Goal: Information Seeking & Learning: Learn about a topic

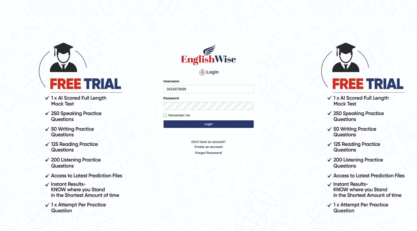
type input "0424979099"
click at [178, 123] on button "Login" at bounding box center [209, 125] width 90 height 8
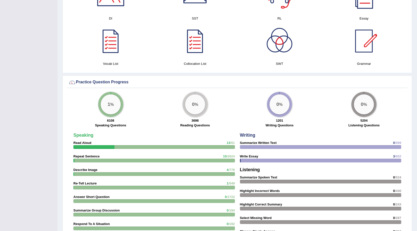
scroll to position [201, 0]
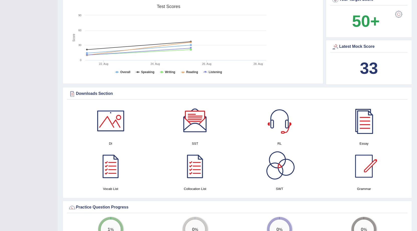
click at [259, 167] on link at bounding box center [279, 166] width 79 height 35
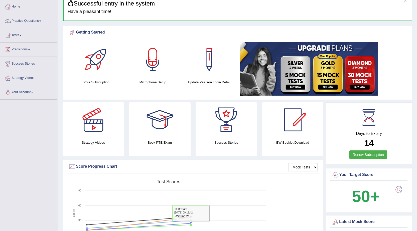
scroll to position [0, 0]
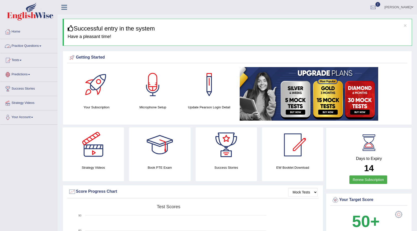
click at [25, 44] on link "Practice Questions" at bounding box center [28, 45] width 57 height 13
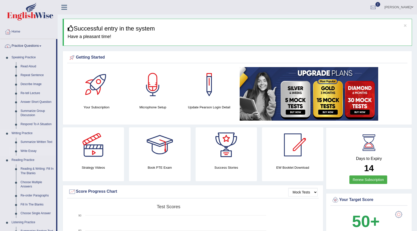
click at [32, 152] on link "Write Essay" at bounding box center [37, 151] width 38 height 9
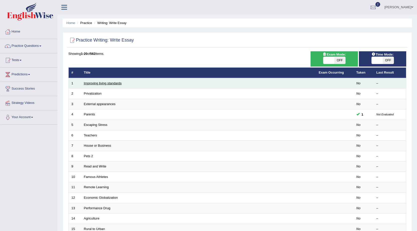
click at [90, 83] on link "Improving living standards" at bounding box center [103, 83] width 38 height 4
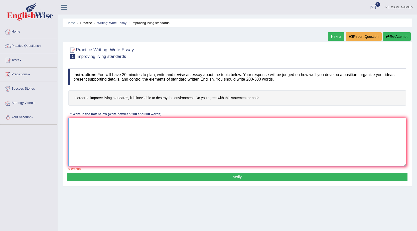
click at [121, 137] on textarea at bounding box center [237, 142] width 338 height 49
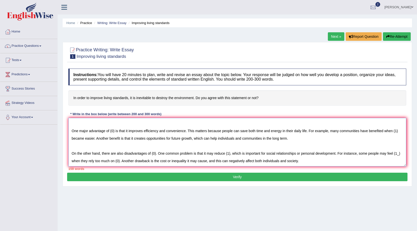
scroll to position [27, 0]
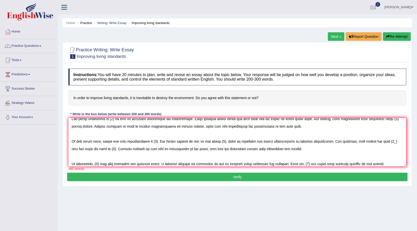
drag, startPoint x: 259, startPoint y: 98, endPoint x: 199, endPoint y: 102, distance: 60.2
click at [199, 102] on h4 "In order to improve living standards, it is inevitable to destroy the environme…" at bounding box center [237, 97] width 338 height 15
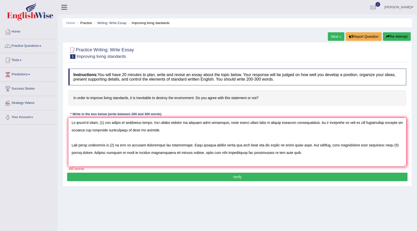
scroll to position [0, 0]
click at [102, 124] on textarea at bounding box center [237, 142] width 338 height 49
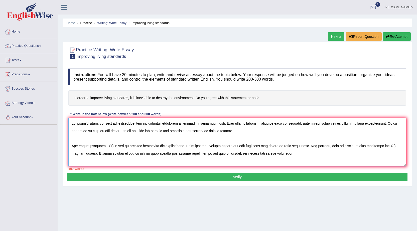
click at [189, 124] on textarea at bounding box center [237, 142] width 338 height 49
drag, startPoint x: 170, startPoint y: 125, endPoint x: 142, endPoint y: 126, distance: 28.1
click at [142, 126] on textarea at bounding box center [237, 142] width 338 height 49
click at [169, 123] on textarea at bounding box center [237, 142] width 338 height 49
drag, startPoint x: 169, startPoint y: 123, endPoint x: 164, endPoint y: 125, distance: 4.9
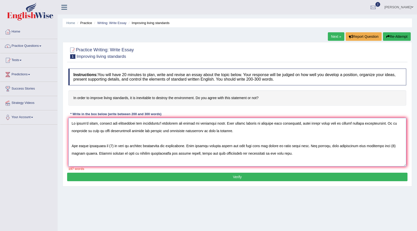
click at [164, 125] on textarea at bounding box center [237, 142] width 338 height 49
drag, startPoint x: 141, startPoint y: 124, endPoint x: 168, endPoint y: 126, distance: 27.4
click at [168, 126] on textarea at bounding box center [237, 142] width 338 height 49
click at [114, 146] on textarea at bounding box center [237, 142] width 338 height 49
click at [115, 147] on textarea at bounding box center [237, 142] width 338 height 49
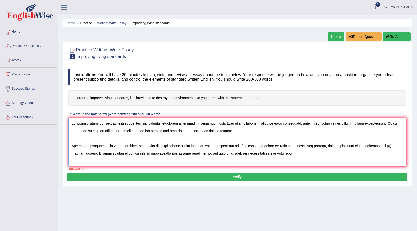
paste textarea "convenience's life"
click at [111, 147] on textarea at bounding box center [237, 142] width 338 height 49
click at [101, 154] on textarea at bounding box center [237, 142] width 338 height 49
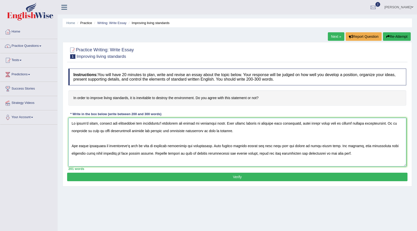
click at [146, 154] on textarea at bounding box center [237, 142] width 338 height 49
click at [148, 154] on textarea at bounding box center [237, 142] width 338 height 49
click at [147, 154] on textarea at bounding box center [237, 142] width 338 height 49
drag, startPoint x: 98, startPoint y: 123, endPoint x: 176, endPoint y: 126, distance: 78.0
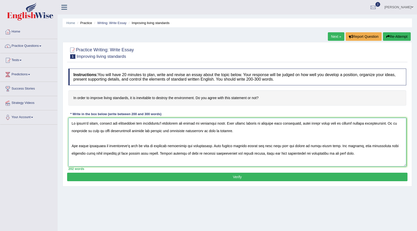
click at [176, 126] on textarea at bounding box center [237, 142] width 338 height 49
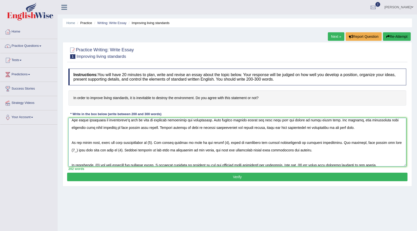
scroll to position [30, 0]
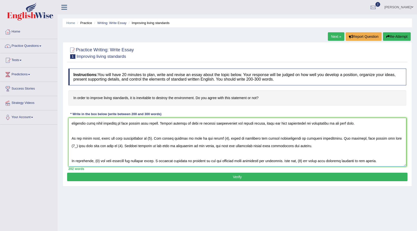
click at [155, 139] on textarea at bounding box center [237, 142] width 338 height 49
paste textarea "destroy the environment for convenience's lifestyle"
click at [304, 138] on textarea at bounding box center [237, 142] width 338 height 49
click at [305, 140] on textarea at bounding box center [237, 142] width 338 height 49
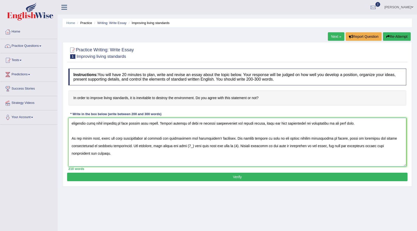
click at [196, 146] on textarea at bounding box center [237, 142] width 338 height 49
drag, startPoint x: 151, startPoint y: 139, endPoint x: 230, endPoint y: 139, distance: 79.2
click at [230, 139] on textarea at bounding box center [237, 142] width 338 height 49
click at [299, 147] on textarea at bounding box center [237, 142] width 338 height 49
paste textarea "destroy the environment for convenience's lifestyle"
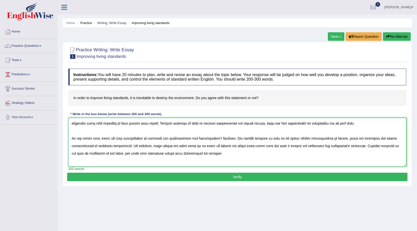
scroll to position [38, 0]
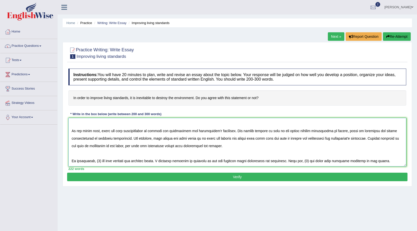
click at [99, 161] on textarea at bounding box center [237, 142] width 338 height 49
paste textarea "destroy the environment for convenience's lifestyle"
click at [384, 162] on textarea at bounding box center [237, 142] width 338 height 49
paste textarea "destroy the environment for convenience's lifestyle"
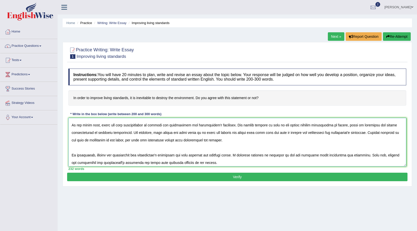
scroll to position [45, 0]
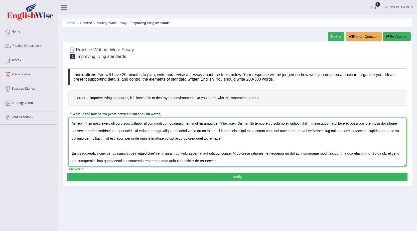
type textarea "In today's world, destroy the environment for convenience's lifestyle has becom…"
click at [238, 177] on button "Verify" at bounding box center [237, 177] width 341 height 9
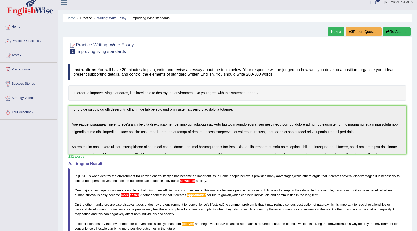
scroll to position [0, 0]
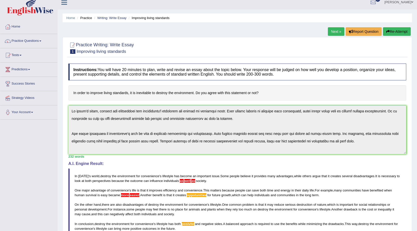
click at [69, 96] on div "Instructions: You will have 20 minutes to plan, write and revise an essay about…" at bounding box center [237, 172] width 341 height 223
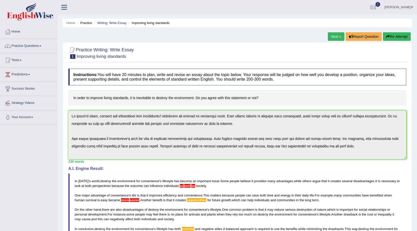
click at [403, 35] on button "Re-Attempt" at bounding box center [397, 36] width 28 height 9
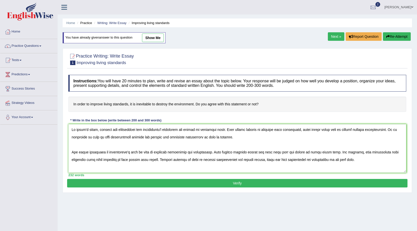
click at [225, 137] on textarea at bounding box center [237, 148] width 338 height 49
click at [155, 160] on textarea at bounding box center [237, 148] width 338 height 49
click at [294, 159] on textarea at bounding box center [237, 148] width 338 height 49
click at [216, 161] on textarea at bounding box center [237, 148] width 338 height 49
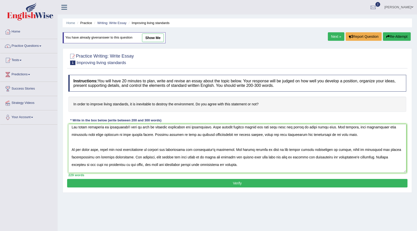
scroll to position [45, 0]
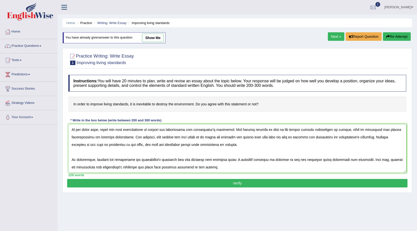
click at [195, 160] on textarea at bounding box center [237, 148] width 338 height 49
click at [198, 159] on textarea at bounding box center [237, 148] width 338 height 49
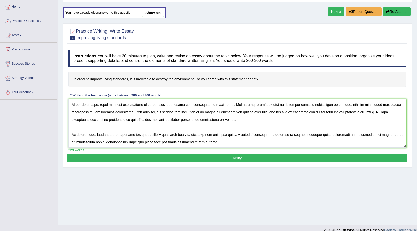
type textarea "In today's world, destroy the environment for convenience's lifestyle has becom…"
click at [234, 159] on button "Verify" at bounding box center [237, 158] width 341 height 9
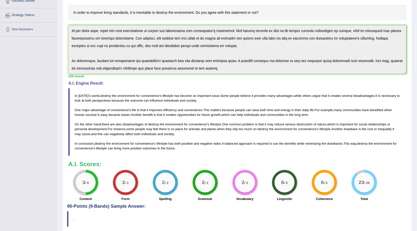
scroll to position [108, 0]
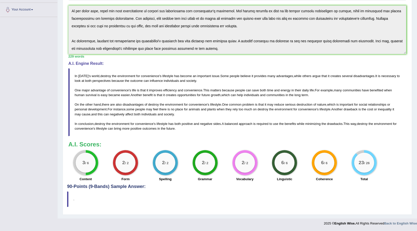
click at [393, 150] on div "3 / 6 Content 2 / 2 Form 2 / 2 Spelling 2 / 2 Grammar 2 / 2 Vocabulary 6 / 6 Li…" at bounding box center [237, 166] width 343 height 32
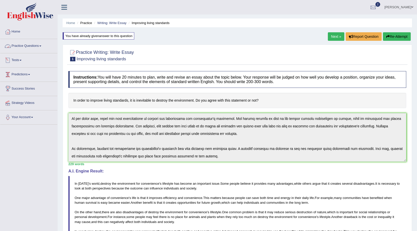
click at [28, 44] on link "Practice Questions" at bounding box center [28, 45] width 57 height 13
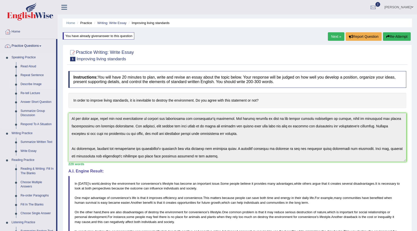
click at [28, 85] on link "Describe Image" at bounding box center [37, 84] width 38 height 9
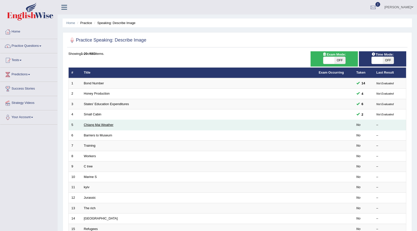
click at [100, 126] on link "Chiang Mai Weather" at bounding box center [99, 125] width 30 height 4
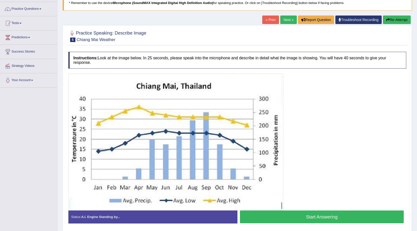
scroll to position [50, 0]
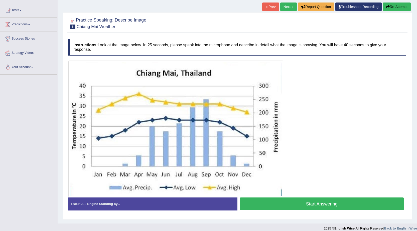
click at [319, 206] on button "Start Answering" at bounding box center [322, 204] width 164 height 13
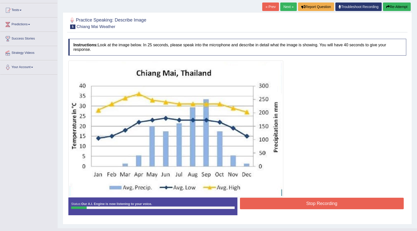
click at [321, 205] on button "Stop Recording" at bounding box center [322, 204] width 164 height 12
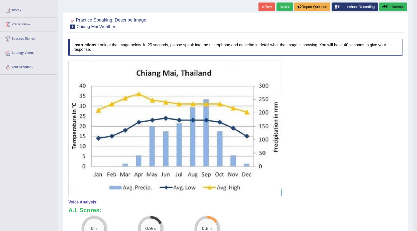
click at [392, 8] on button "Re-Attempt" at bounding box center [393, 7] width 28 height 9
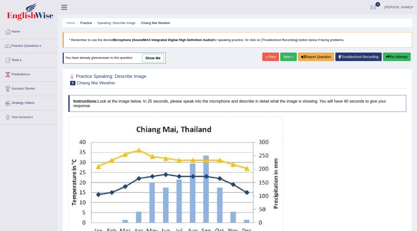
scroll to position [61, 0]
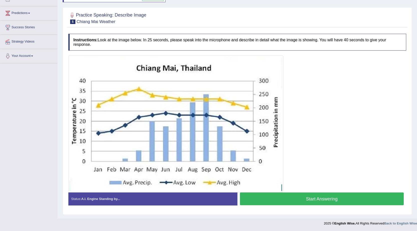
click at [320, 199] on button "Start Answering" at bounding box center [322, 199] width 164 height 13
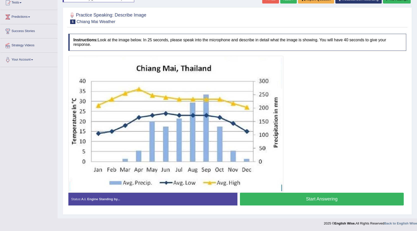
scroll to position [58, 0]
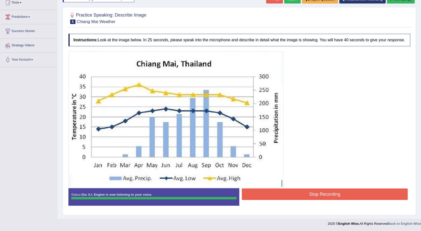
click at [312, 174] on body "Toggle navigation Home Practice Questions Speaking Practice Read Aloud Repeat S…" at bounding box center [210, 57] width 421 height 231
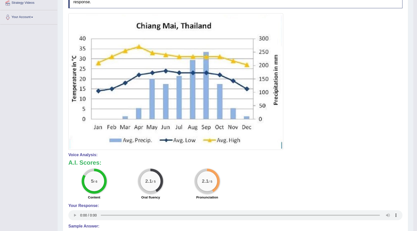
scroll to position [0, 0]
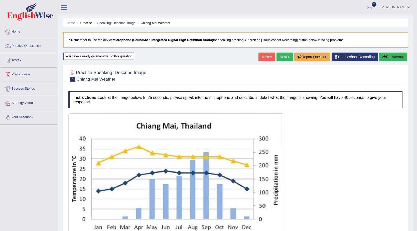
click at [395, 56] on button "Re-Attempt" at bounding box center [393, 57] width 28 height 9
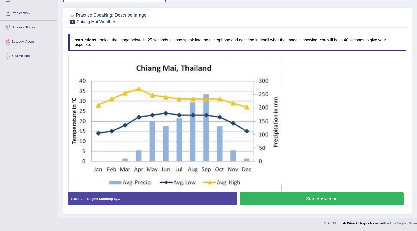
click at [318, 201] on button "Start Answering" at bounding box center [322, 199] width 164 height 13
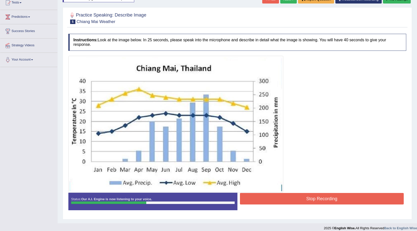
click at [330, 198] on button "Stop Recording" at bounding box center [322, 199] width 164 height 12
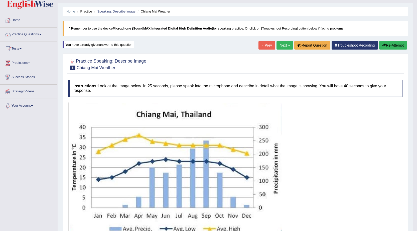
scroll to position [8, 0]
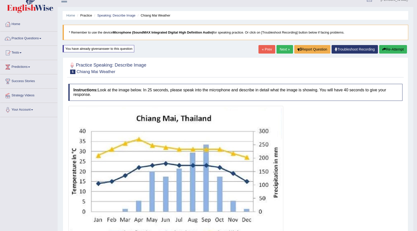
click at [395, 50] on button "Re-Attempt" at bounding box center [393, 49] width 28 height 9
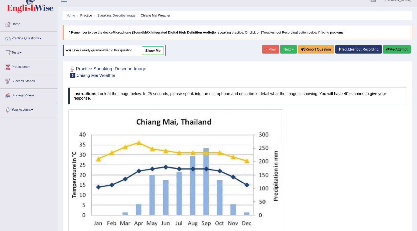
scroll to position [61, 0]
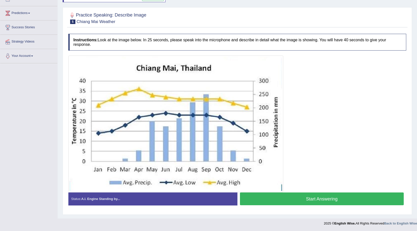
click at [324, 198] on button "Start Answering" at bounding box center [322, 199] width 164 height 13
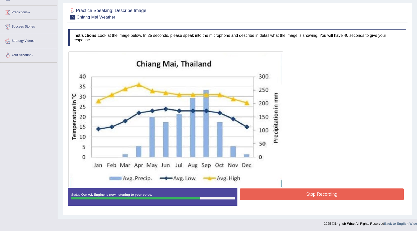
scroll to position [62, 0]
click at [319, 194] on button "Stop Recording" at bounding box center [322, 194] width 164 height 12
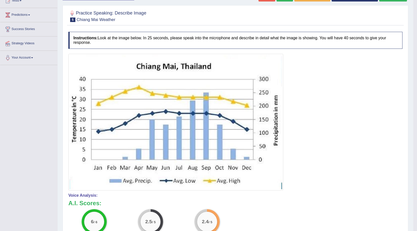
scroll to position [50, 0]
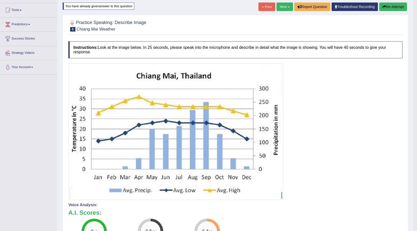
click at [392, 6] on button "Re-Attempt" at bounding box center [393, 7] width 28 height 9
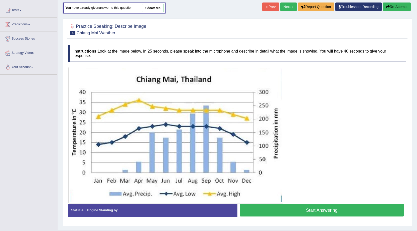
click at [318, 209] on button "Start Answering" at bounding box center [322, 210] width 164 height 13
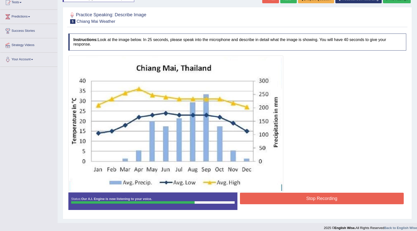
scroll to position [62, 0]
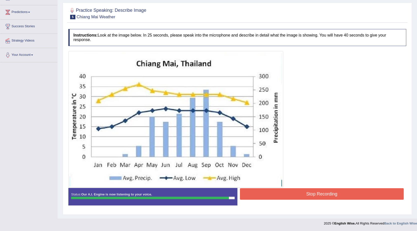
click at [314, 193] on button "Stop Recording" at bounding box center [322, 194] width 164 height 12
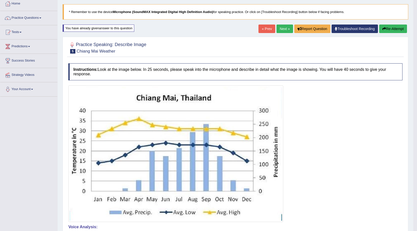
scroll to position [25, 0]
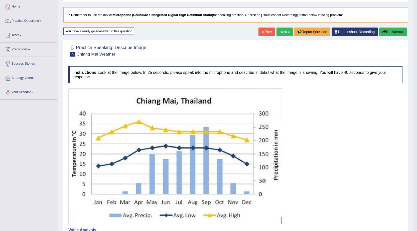
click at [396, 33] on button "Re-Attempt" at bounding box center [393, 32] width 28 height 9
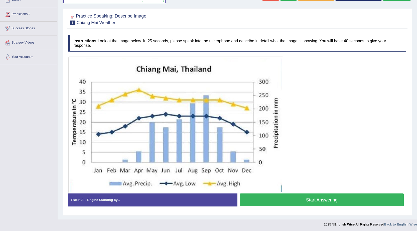
scroll to position [61, 0]
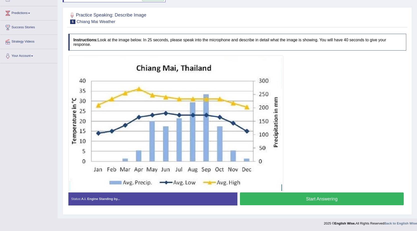
click at [316, 199] on button "Start Answering" at bounding box center [322, 199] width 164 height 13
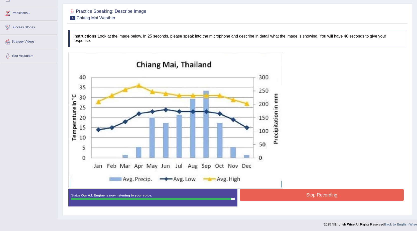
click at [316, 196] on button "Stop Recording" at bounding box center [322, 195] width 164 height 12
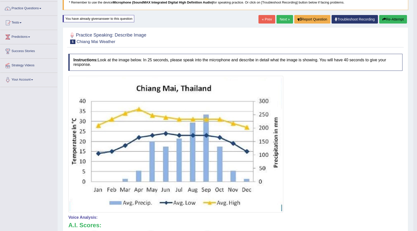
scroll to position [11, 0]
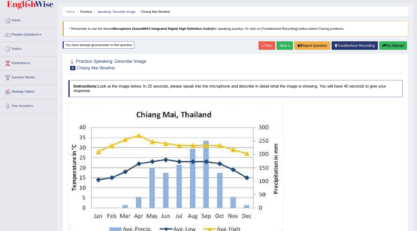
click at [394, 47] on button "Re-Attempt" at bounding box center [393, 45] width 28 height 9
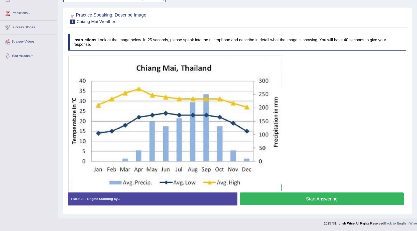
click at [322, 199] on button "Start Answering" at bounding box center [322, 199] width 164 height 13
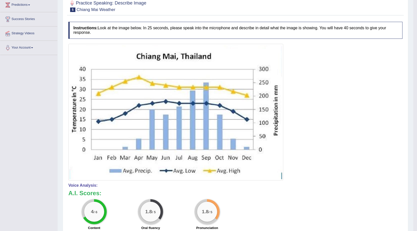
scroll to position [36, 0]
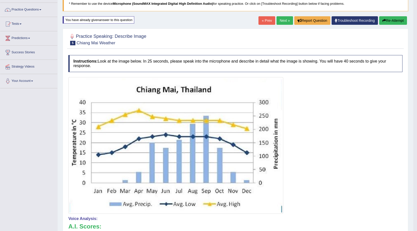
click at [396, 22] on button "Re-Attempt" at bounding box center [393, 20] width 28 height 9
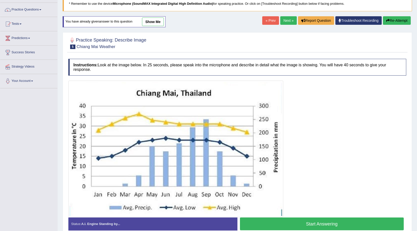
scroll to position [61, 0]
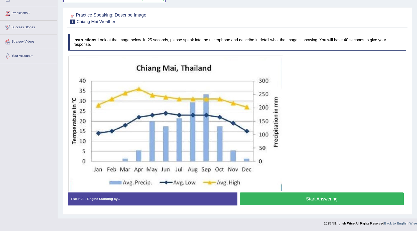
click at [320, 201] on button "Start Answering" at bounding box center [322, 199] width 164 height 13
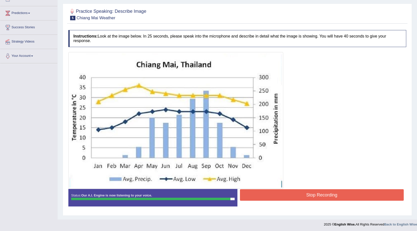
click at [315, 194] on button "Stop Recording" at bounding box center [322, 195] width 164 height 12
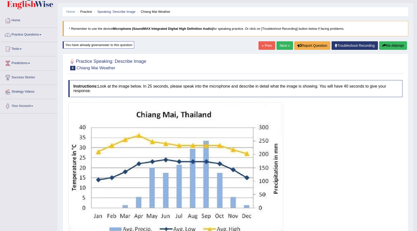
scroll to position [0, 0]
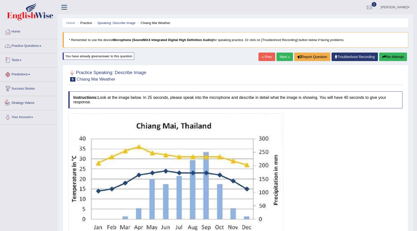
click at [33, 45] on link "Practice Questions" at bounding box center [28, 45] width 57 height 13
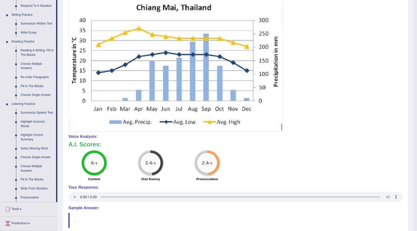
scroll to position [125, 0]
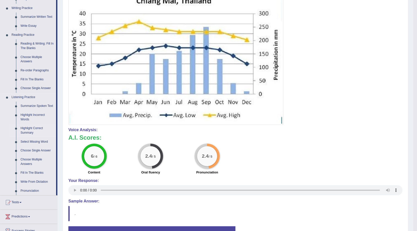
click at [31, 129] on link "Highlight Correct Summary" at bounding box center [37, 130] width 38 height 13
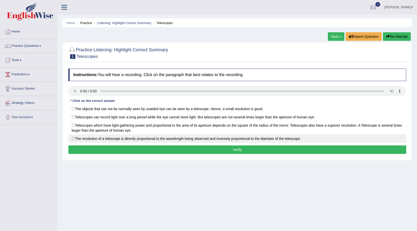
click at [73, 139] on label "The resolution of a telescope is directly proportional to the wavelength being …" at bounding box center [237, 139] width 338 height 9
radio input "true"
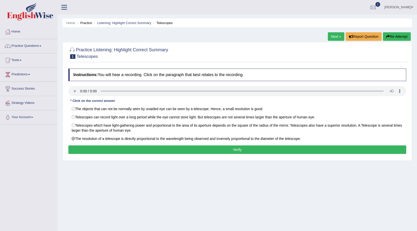
click at [236, 150] on button "Verify" at bounding box center [237, 150] width 338 height 9
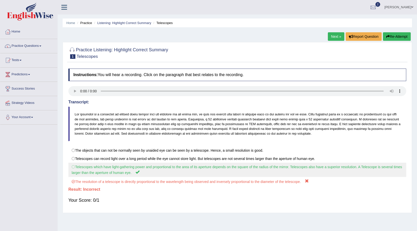
click at [74, 166] on label "Telescopes which have light-gathering power and proportional to the area of its…" at bounding box center [237, 170] width 338 height 14
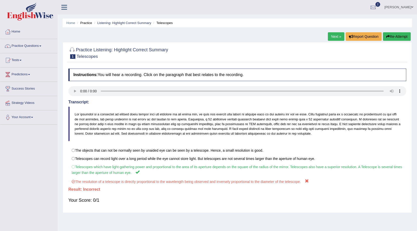
click at [398, 35] on button "Re-Attempt" at bounding box center [397, 36] width 28 height 9
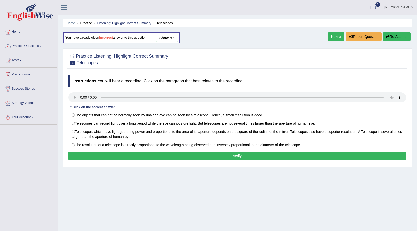
click at [68, 166] on div "Practice Listening: Highlight Correct Summary 1 Telescopes Instructions: You wi…" at bounding box center [238, 107] width 350 height 119
click at [348, 109] on div "Instructions: You will hear a recording. Click on the paragraph that best relat…" at bounding box center [237, 118] width 341 height 92
click at [395, 39] on button "Re-Attempt" at bounding box center [397, 36] width 28 height 9
click at [27, 47] on link "Practice Questions" at bounding box center [28, 45] width 57 height 13
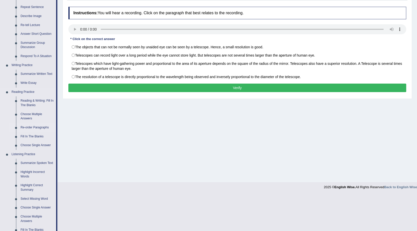
scroll to position [75, 0]
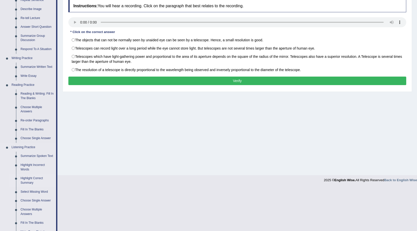
click at [29, 179] on link "Highlight Correct Summary" at bounding box center [37, 180] width 38 height 13
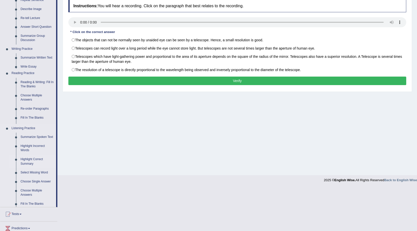
scroll to position [32, 0]
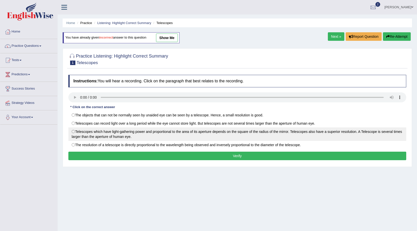
click at [72, 132] on label "Telescopes which have light-gathering power and proportional to the area of its…" at bounding box center [237, 135] width 338 height 14
radio input "true"
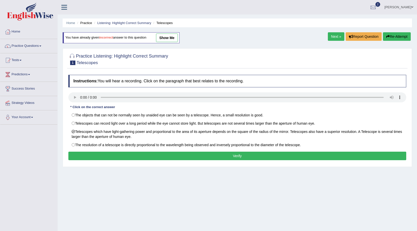
click at [231, 158] on button "Verify" at bounding box center [237, 156] width 338 height 9
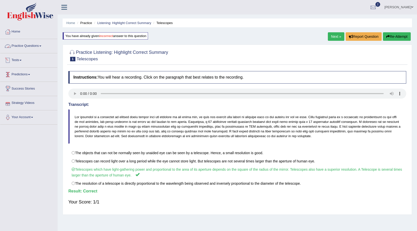
click at [23, 46] on link "Practice Questions" at bounding box center [28, 45] width 57 height 13
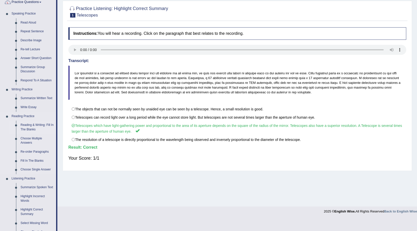
scroll to position [50, 0]
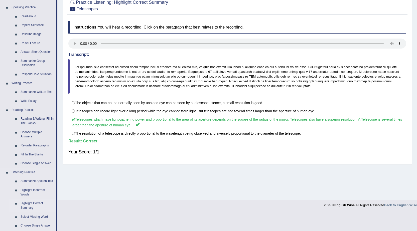
click at [30, 205] on link "Highlight Correct Summary" at bounding box center [37, 205] width 38 height 13
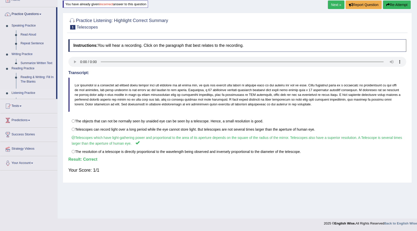
scroll to position [32, 0]
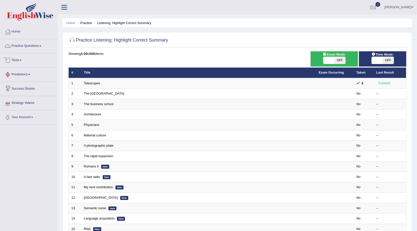
click at [26, 43] on link "Practice Questions" at bounding box center [28, 45] width 57 height 13
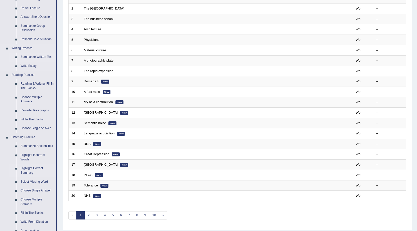
scroll to position [100, 0]
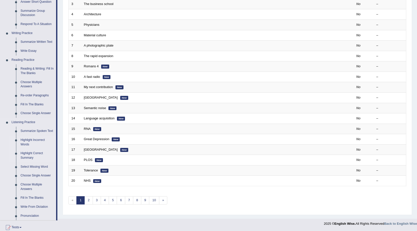
click at [30, 138] on link "Highlight Incorrect Words" at bounding box center [37, 142] width 38 height 13
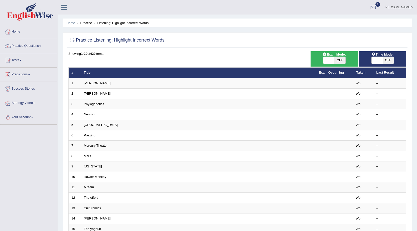
click at [88, 84] on link "[PERSON_NAME]" at bounding box center [97, 83] width 27 height 4
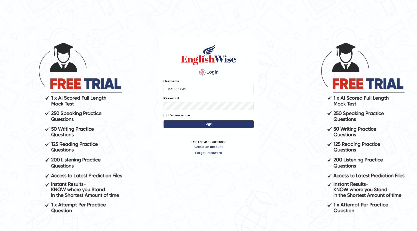
type input "0449939045"
click at [252, 140] on p "Don't have an account? Create an account Forgot Password" at bounding box center [209, 148] width 90 height 16
click at [202, 124] on button "Login" at bounding box center [209, 125] width 90 height 8
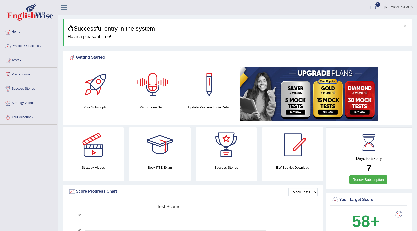
click at [150, 99] on div at bounding box center [152, 84] width 35 height 35
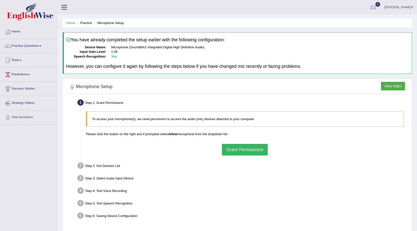
click at [236, 151] on button "Grant Permissions" at bounding box center [245, 150] width 46 height 12
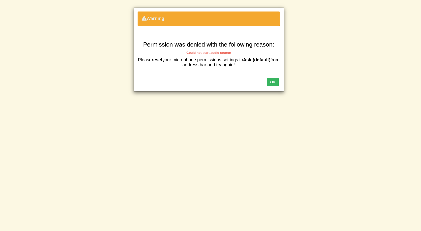
click at [274, 81] on button "OK" at bounding box center [273, 82] width 12 height 9
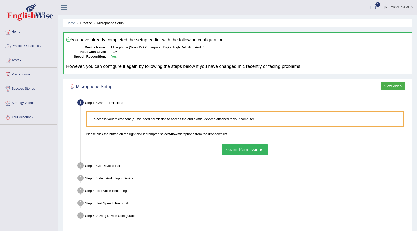
click at [21, 43] on link "Practice Questions" at bounding box center [28, 45] width 57 height 13
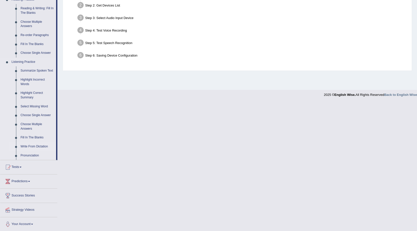
scroll to position [161, 0]
click at [36, 77] on link "Highlight Incorrect Words" at bounding box center [37, 81] width 38 height 13
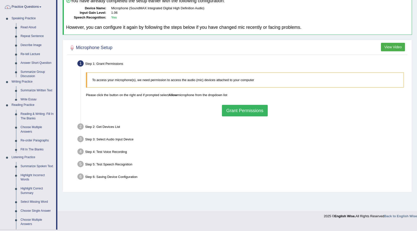
scroll to position [32, 0]
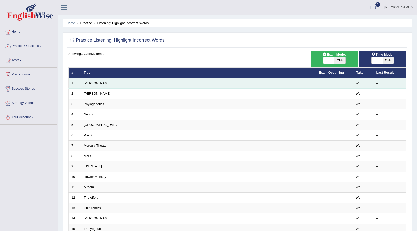
click at [94, 85] on td "Harold" at bounding box center [198, 83] width 235 height 11
click at [95, 81] on td "Harold" at bounding box center [198, 83] width 235 height 11
click at [88, 80] on td "Harold" at bounding box center [198, 83] width 235 height 11
click at [361, 86] on td "No" at bounding box center [364, 83] width 20 height 11
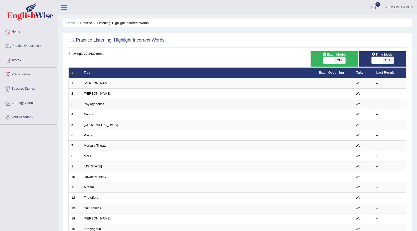
click at [89, 38] on h2 "Practice Listening: Highlight Incorrect Words" at bounding box center [116, 41] width 96 height 8
click at [21, 60] on link "Tests" at bounding box center [28, 59] width 57 height 13
click at [35, 47] on link "Practice Questions" at bounding box center [28, 45] width 57 height 13
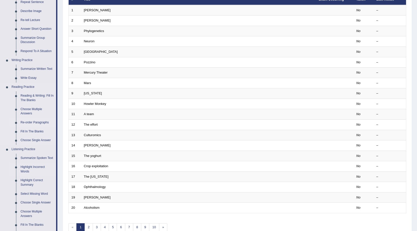
scroll to position [75, 0]
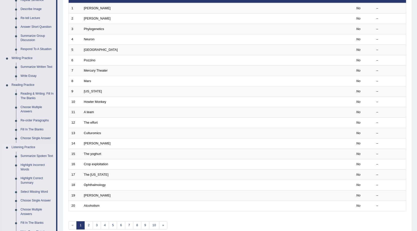
click at [25, 166] on link "Highlight Incorrect Words" at bounding box center [37, 167] width 38 height 13
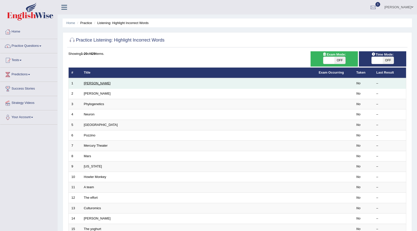
click at [88, 83] on link "Harold" at bounding box center [97, 83] width 27 height 4
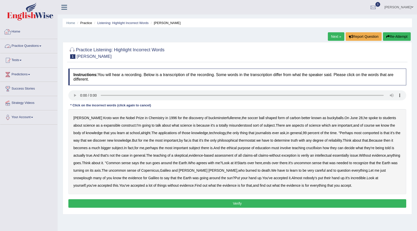
click at [25, 29] on link "Home" at bounding box center [28, 31] width 57 height 13
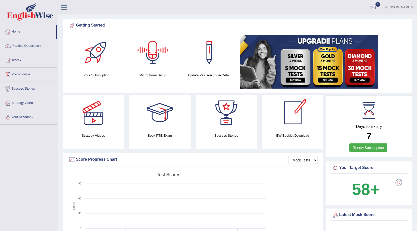
click at [159, 50] on div at bounding box center [152, 52] width 35 height 35
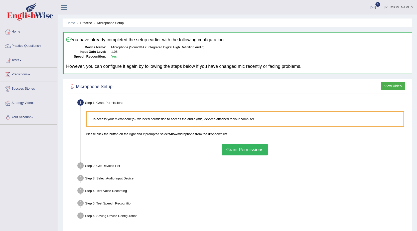
click at [387, 87] on button "View Video" at bounding box center [393, 86] width 24 height 9
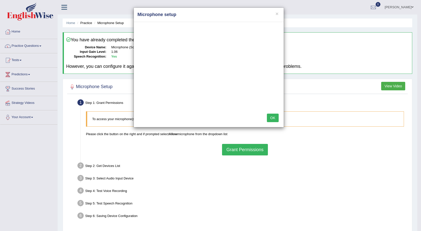
drag, startPoint x: 227, startPoint y: 14, endPoint x: 273, endPoint y: 14, distance: 46.4
click at [273, 14] on h4 "Microphone setup" at bounding box center [209, 15] width 142 height 7
click at [272, 116] on button "OK" at bounding box center [273, 118] width 12 height 9
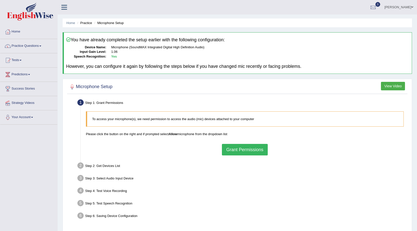
click at [242, 149] on button "Grant Permissions" at bounding box center [245, 150] width 46 height 12
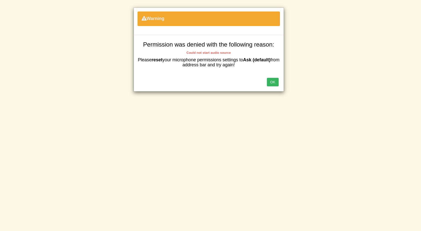
click at [273, 82] on button "OK" at bounding box center [273, 82] width 12 height 9
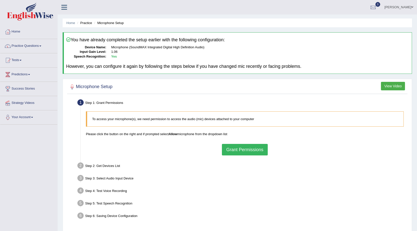
click at [242, 146] on button "Grant Permissions" at bounding box center [245, 150] width 46 height 12
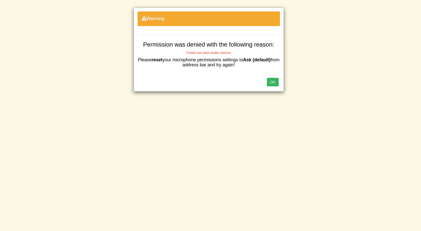
click at [270, 84] on button "OK" at bounding box center [273, 82] width 12 height 9
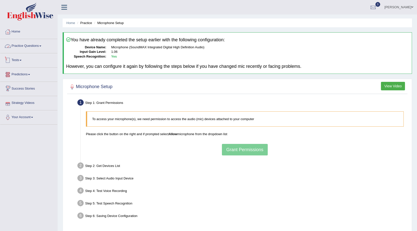
click at [35, 46] on link "Practice Questions" at bounding box center [28, 45] width 57 height 13
click at [32, 47] on link "Practice Questions" at bounding box center [28, 45] width 57 height 13
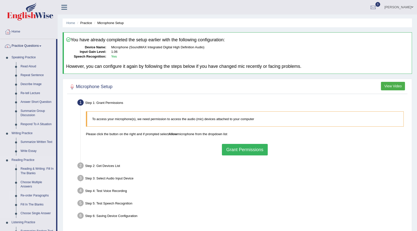
scroll to position [25, 0]
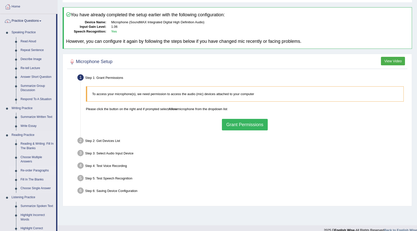
click at [45, 169] on link "Re-order Paragraphs" at bounding box center [37, 170] width 38 height 9
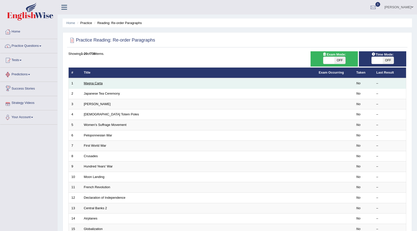
click at [88, 82] on link "Magna Carta" at bounding box center [93, 83] width 19 height 4
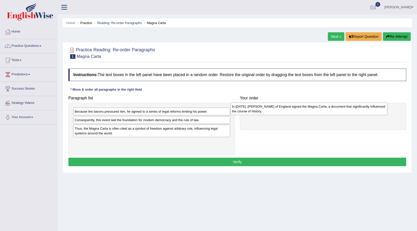
drag, startPoint x: 95, startPoint y: 125, endPoint x: 253, endPoint y: 111, distance: 158.0
click at [253, 111] on div "In 1215, King John of England signed the Magna Carta, a document that significa…" at bounding box center [309, 109] width 157 height 13
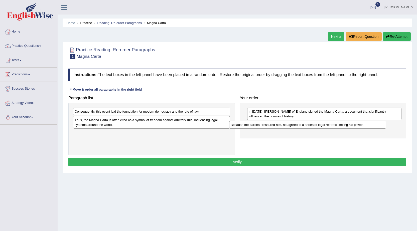
drag, startPoint x: 140, startPoint y: 113, endPoint x: 296, endPoint y: 126, distance: 156.7
click at [296, 126] on div "Because the barons pressured him, he agreed to a series of legal reforms limiti…" at bounding box center [307, 125] width 157 height 8
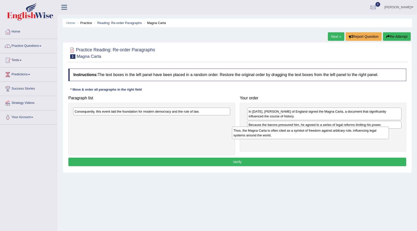
drag, startPoint x: 126, startPoint y: 122, endPoint x: 285, endPoint y: 132, distance: 159.5
click at [285, 132] on div "Thus, the Magna Carta is often cited as a symbol of freedom against arbitrary r…" at bounding box center [310, 133] width 157 height 13
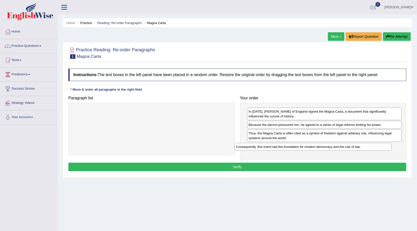
drag, startPoint x: 160, startPoint y: 113, endPoint x: 319, endPoint y: 146, distance: 162.3
click at [319, 146] on div "Consequently, this event laid the foundation for modern democracy and the rule …" at bounding box center [313, 147] width 157 height 8
click at [242, 168] on button "Verify" at bounding box center [237, 167] width 338 height 9
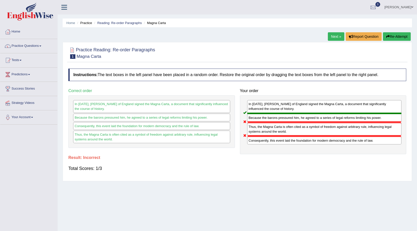
click at [333, 36] on link "Next »" at bounding box center [336, 36] width 17 height 9
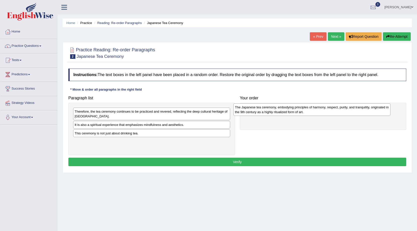
drag, startPoint x: 102, startPoint y: 130, endPoint x: 262, endPoint y: 112, distance: 161.4
click at [262, 112] on div "The Japanese tea ceremony, embodying principles of harmony, respect, purity, an…" at bounding box center [312, 110] width 157 height 13
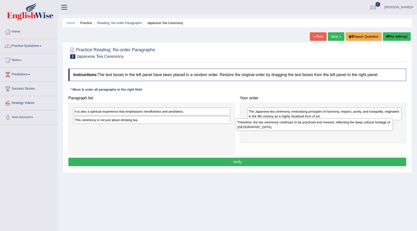
drag, startPoint x: 110, startPoint y: 118, endPoint x: 273, endPoint y: 128, distance: 163.3
click at [273, 128] on div "Therefore, the tea ceremony continues to be practiced and revered, reflecting t…" at bounding box center [314, 125] width 157 height 13
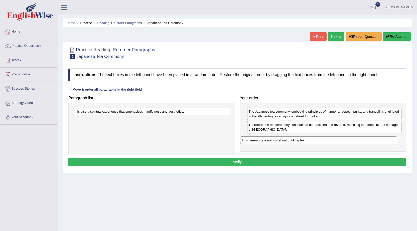
drag, startPoint x: 120, startPoint y: 122, endPoint x: 290, endPoint y: 141, distance: 171.0
click at [290, 141] on div "This ceremony is not just about drinking tea." at bounding box center [318, 141] width 157 height 8
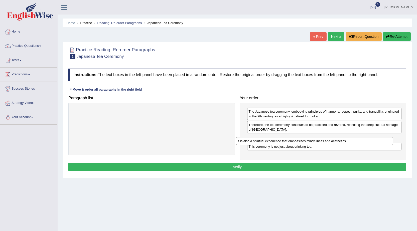
drag, startPoint x: 115, startPoint y: 113, endPoint x: 277, endPoint y: 143, distance: 165.6
click at [277, 143] on div "It is also a spiritual experience that emphasizes mindfulness and aesthetics." at bounding box center [314, 141] width 157 height 8
click at [231, 167] on button "Verify" at bounding box center [237, 167] width 338 height 9
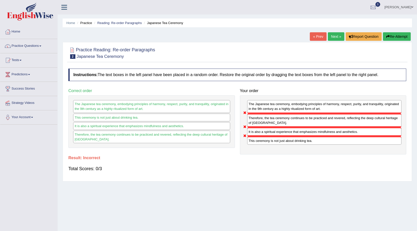
click at [333, 35] on link "Next »" at bounding box center [336, 36] width 17 height 9
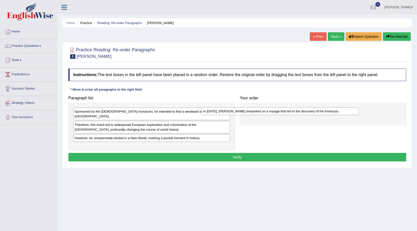
drag, startPoint x: 104, startPoint y: 142, endPoint x: 232, endPoint y: 112, distance: 132.2
click at [232, 112] on div "In [DATE], [PERSON_NAME] embarked on a voyage that led to the discovery of the …" at bounding box center [280, 112] width 157 height 8
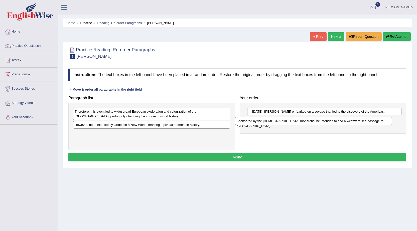
drag, startPoint x: 128, startPoint y: 113, endPoint x: 290, endPoint y: 122, distance: 162.2
click at [290, 122] on div "Sponsored by the [DEMOGRAPHIC_DATA] monarchs, he intended to find a westward se…" at bounding box center [313, 121] width 157 height 8
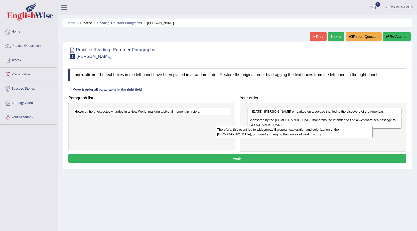
drag, startPoint x: 142, startPoint y: 115, endPoint x: 287, endPoint y: 132, distance: 146.0
click at [287, 132] on div "Therefore, this event led to widespread European exploration and colonization o…" at bounding box center [294, 132] width 157 height 13
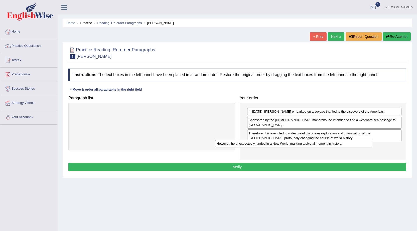
drag, startPoint x: 170, startPoint y: 115, endPoint x: 304, endPoint y: 144, distance: 136.9
click at [304, 144] on div "However, he unexpectedly landed in a New World, marking a pivotal moment in his…" at bounding box center [293, 144] width 157 height 8
click at [245, 163] on button "Verify" at bounding box center [237, 167] width 338 height 9
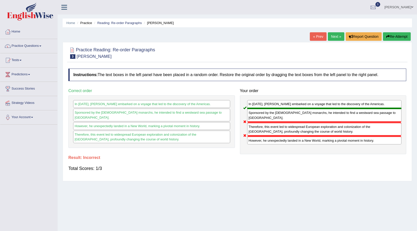
click at [331, 36] on link "Next »" at bounding box center [336, 36] width 17 height 9
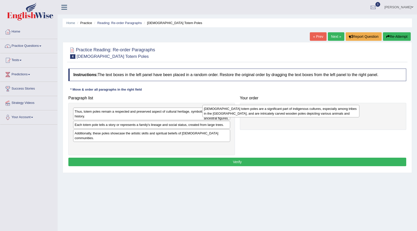
drag, startPoint x: 108, startPoint y: 115, endPoint x: 237, endPoint y: 112, distance: 129.4
click at [237, 112] on div "[DEMOGRAPHIC_DATA] totem poles are a significant part of indigenous cultures, e…" at bounding box center [281, 111] width 157 height 13
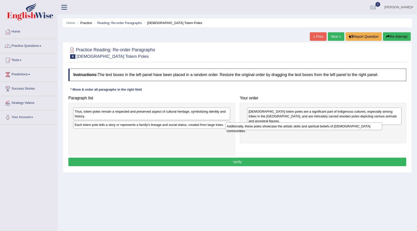
drag, startPoint x: 144, startPoint y: 134, endPoint x: 276, endPoint y: 128, distance: 132.0
click at [276, 128] on div "Additionally, these poles showcase the artistic skills and spiritual beliefs of…" at bounding box center [303, 127] width 157 height 8
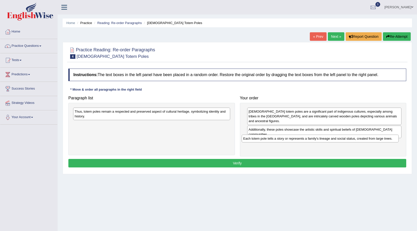
drag, startPoint x: 118, startPoint y: 126, endPoint x: 286, endPoint y: 140, distance: 169.2
click at [286, 140] on div "Each totem pole tells a story or represents a family's lineage and social statu…" at bounding box center [320, 139] width 157 height 8
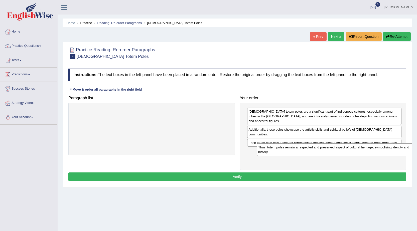
drag, startPoint x: 150, startPoint y: 117, endPoint x: 334, endPoint y: 153, distance: 187.2
click at [334, 153] on div "Thus, totem poles remain a respected and preserved aspect of cultural heritage,…" at bounding box center [335, 150] width 157 height 13
click at [248, 173] on button "Verify" at bounding box center [237, 177] width 338 height 9
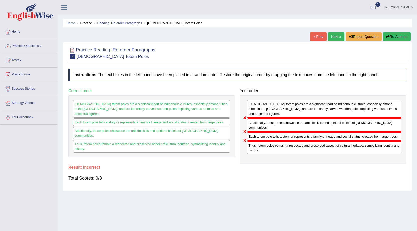
drag, startPoint x: 120, startPoint y: 119, endPoint x: 124, endPoint y: 111, distance: 8.9
click at [124, 111] on div "Native American totem poles are a significant part of indigenous cultures, espe…" at bounding box center [151, 126] width 167 height 62
drag, startPoint x: 273, startPoint y: 143, endPoint x: 272, endPoint y: 132, distance: 10.8
click at [272, 132] on div "Native American totem poles are a significant part of indigenous cultures, espe…" at bounding box center [323, 129] width 167 height 69
drag, startPoint x: 269, startPoint y: 133, endPoint x: 270, endPoint y: 127, distance: 6.7
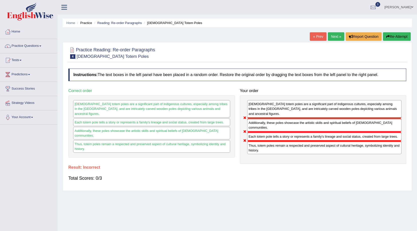
click at [270, 127] on div "Native American totem poles are a significant part of indigenous cultures, espe…" at bounding box center [323, 129] width 167 height 69
click at [338, 36] on link "Next »" at bounding box center [336, 36] width 17 height 9
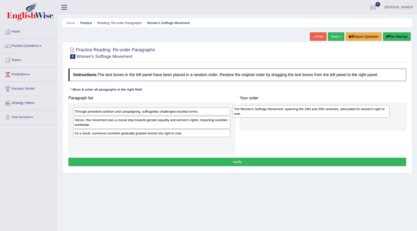
drag, startPoint x: 110, startPoint y: 148, endPoint x: 270, endPoint y: 115, distance: 162.8
click at [270, 115] on div "The Women's Suffrage Movement, spanning the 19th and 20th centuries, advocated …" at bounding box center [311, 111] width 157 height 13
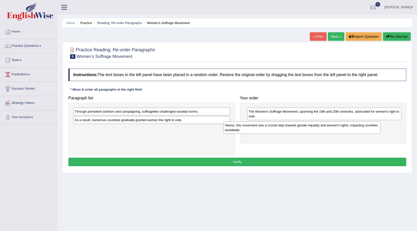
drag, startPoint x: 99, startPoint y: 125, endPoint x: 249, endPoint y: 130, distance: 150.5
click at [249, 130] on div "Hence, this movement was a crucial step towards gender equality and women's rig…" at bounding box center [302, 128] width 157 height 13
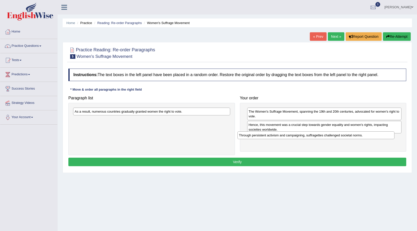
drag, startPoint x: 118, startPoint y: 114, endPoint x: 283, endPoint y: 137, distance: 166.1
click at [283, 137] on div "Through persistent activism and campaigning, suffragettes challenged societal n…" at bounding box center [316, 136] width 157 height 8
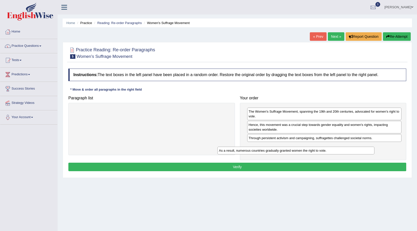
drag, startPoint x: 153, startPoint y: 113, endPoint x: 298, endPoint y: 152, distance: 149.6
click at [298, 152] on div "As a result, numerous countries gradually granted women the right to vote." at bounding box center [296, 151] width 157 height 8
click at [229, 165] on button "Verify" at bounding box center [237, 167] width 338 height 9
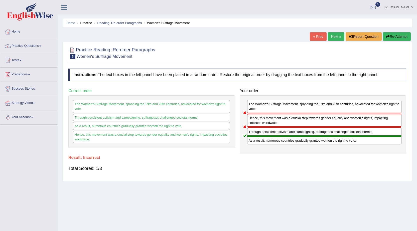
click at [332, 35] on link "Next »" at bounding box center [336, 36] width 17 height 9
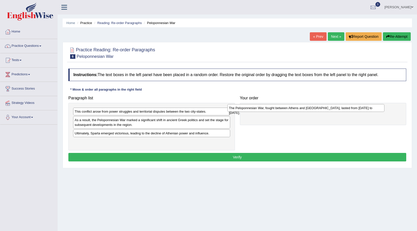
drag, startPoint x: 120, startPoint y: 144, endPoint x: 275, endPoint y: 110, distance: 158.1
click at [275, 110] on div "The Peloponnesian War, fought between Athens and Sparta, lasted from 431 to 404…" at bounding box center [306, 108] width 157 height 8
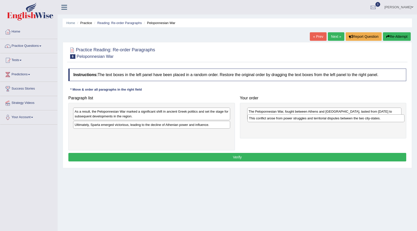
drag, startPoint x: 97, startPoint y: 114, endPoint x: 272, endPoint y: 120, distance: 174.6
click at [272, 120] on div "This conflict arose from power struggles and territorial disputes between the t…" at bounding box center [326, 119] width 157 height 8
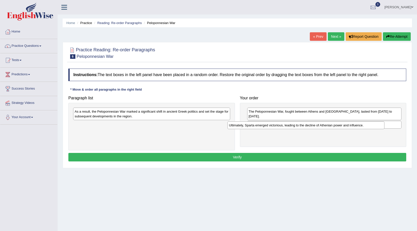
drag, startPoint x: 111, startPoint y: 126, endPoint x: 265, endPoint y: 127, distance: 154.4
click at [265, 127] on div "Ultimately, Sparta emerged victorious, leading to the decline of Athenian power…" at bounding box center [306, 126] width 157 height 8
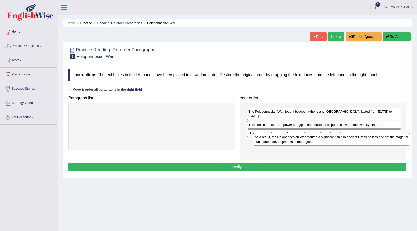
drag, startPoint x: 133, startPoint y: 117, endPoint x: 313, endPoint y: 142, distance: 182.0
click at [313, 142] on div "As a result, the Peloponnesian War marked a significant shift in ancient Greek …" at bounding box center [331, 139] width 157 height 13
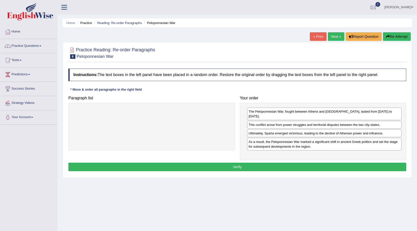
click at [238, 163] on button "Verify" at bounding box center [237, 167] width 338 height 9
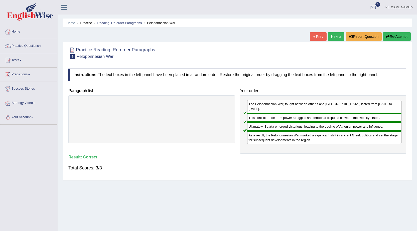
click at [335, 36] on link "Next »" at bounding box center [336, 36] width 17 height 9
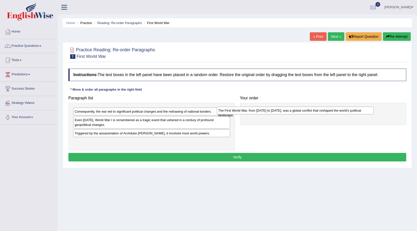
drag, startPoint x: 125, startPoint y: 143, endPoint x: 268, endPoint y: 112, distance: 147.0
click at [268, 112] on div "The First World War, from [DATE] to [DATE], was a global conflict that reshaped…" at bounding box center [295, 111] width 157 height 8
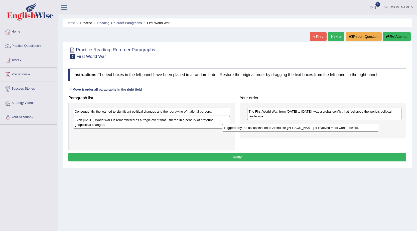
drag, startPoint x: 115, startPoint y: 136, endPoint x: 264, endPoint y: 131, distance: 149.2
click at [264, 131] on div "Triggered by the assassination of Archduke [PERSON_NAME], it involved most worl…" at bounding box center [300, 128] width 157 height 8
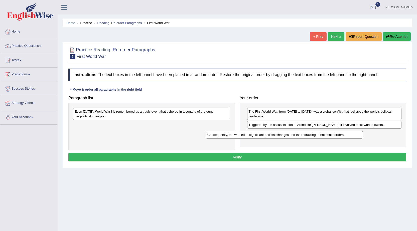
drag, startPoint x: 127, startPoint y: 113, endPoint x: 260, endPoint y: 136, distance: 134.9
click at [260, 136] on div "Consequently, the war led to significant political changes and the redrawing of…" at bounding box center [284, 135] width 157 height 8
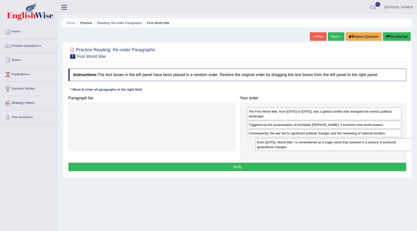
drag, startPoint x: 125, startPoint y: 116, endPoint x: 305, endPoint y: 147, distance: 182.3
click at [305, 147] on div "Even today, World War I is remembered as a tragic event that ushered in a centu…" at bounding box center [334, 145] width 157 height 13
click at [231, 165] on button "Verify" at bounding box center [237, 167] width 338 height 9
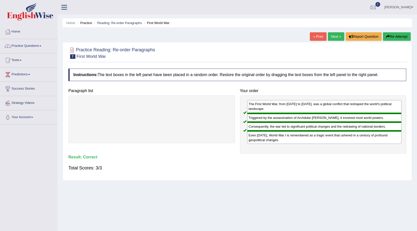
click at [338, 35] on link "Next »" at bounding box center [336, 36] width 17 height 9
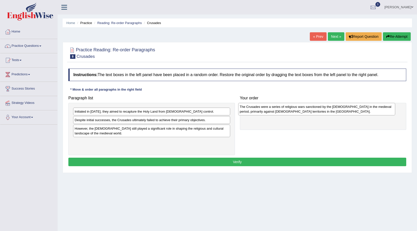
drag, startPoint x: 116, startPoint y: 131, endPoint x: 281, endPoint y: 109, distance: 166.9
click at [281, 109] on div "The Crusades were a series of religious wars sanctioned by the Latin Church in …" at bounding box center [316, 109] width 157 height 13
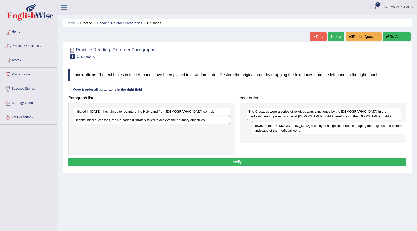
drag, startPoint x: 105, startPoint y: 136, endPoint x: 284, endPoint y: 133, distance: 179.2
click at [284, 133] on div "However, the Crusades still played a significant role in shaping the religious …" at bounding box center [330, 128] width 157 height 13
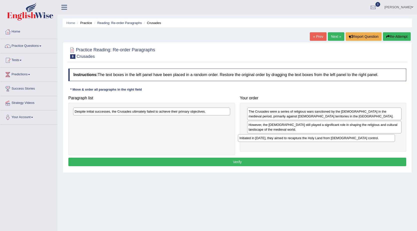
drag, startPoint x: 136, startPoint y: 113, endPoint x: 301, endPoint y: 140, distance: 167.8
click at [301, 140] on div "Initiated in 1095, they aimed to recapture the Holy Land from Muslim control." at bounding box center [316, 138] width 157 height 8
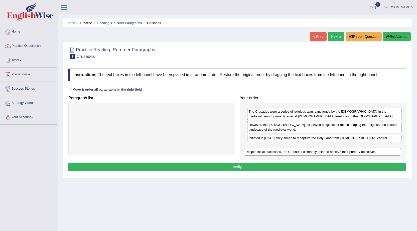
drag, startPoint x: 131, startPoint y: 112, endPoint x: 302, endPoint y: 153, distance: 176.0
click at [302, 153] on div "Despite initial successes, the Crusades ultimately failed to achieve their prim…" at bounding box center [322, 152] width 157 height 8
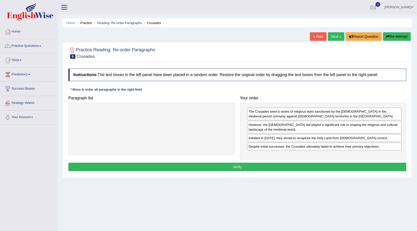
click at [244, 165] on button "Verify" at bounding box center [237, 167] width 338 height 9
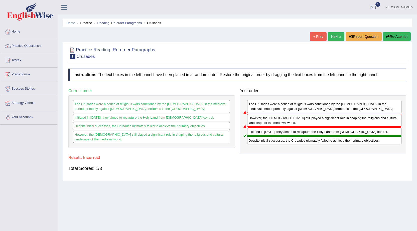
click at [335, 37] on link "Next »" at bounding box center [336, 36] width 17 height 9
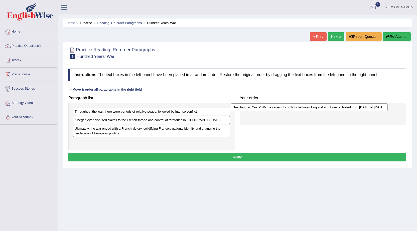
drag, startPoint x: 143, startPoint y: 144, endPoint x: 301, endPoint y: 109, distance: 161.4
click at [301, 109] on div "The Hundred Years' War, a series of conflicts between England and France, laste…" at bounding box center [309, 108] width 157 height 8
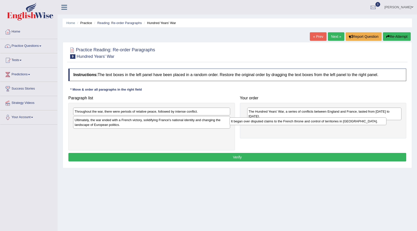
drag, startPoint x: 102, startPoint y: 122, endPoint x: 258, endPoint y: 123, distance: 156.4
click at [258, 123] on div "It began over disputed claims to the French throne and control of territories i…" at bounding box center [308, 122] width 157 height 8
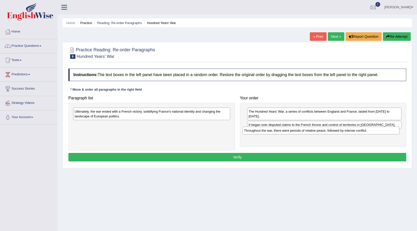
drag, startPoint x: 101, startPoint y: 114, endPoint x: 271, endPoint y: 133, distance: 170.5
click at [271, 133] on div "Throughout the war, there were periods of relative peace, followed by intense c…" at bounding box center [321, 131] width 157 height 8
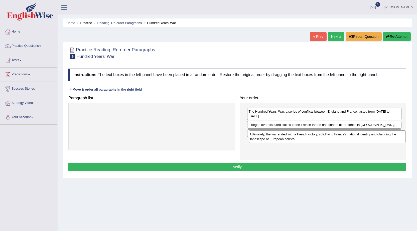
drag, startPoint x: 122, startPoint y: 114, endPoint x: 298, endPoint y: 137, distance: 177.7
click at [298, 137] on div "Ultimately, the war ended with a French victory, solidifying France's national …" at bounding box center [327, 137] width 157 height 13
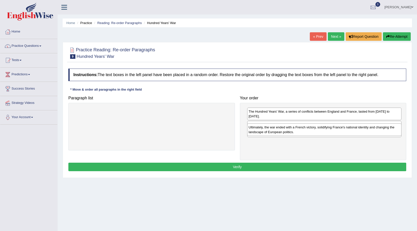
drag, startPoint x: 275, startPoint y: 143, endPoint x: 275, endPoint y: 133, distance: 9.8
click at [275, 133] on div "Ultimately, the war ended with a French victory, solidifying France's national …" at bounding box center [324, 130] width 155 height 13
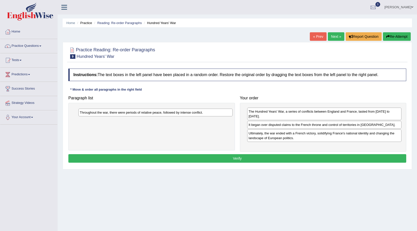
drag, startPoint x: 262, startPoint y: 130, endPoint x: 93, endPoint y: 114, distance: 169.7
click at [93, 114] on div "Throughout the war, there were periods of relative peace, followed by intense c…" at bounding box center [155, 113] width 155 height 8
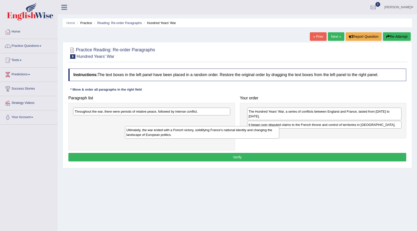
drag, startPoint x: 258, startPoint y: 134, endPoint x: 100, endPoint y: 131, distance: 158.7
click at [125, 131] on div "Ultimately, the war ended with a French victory, solidifying France's national …" at bounding box center [202, 132] width 155 height 13
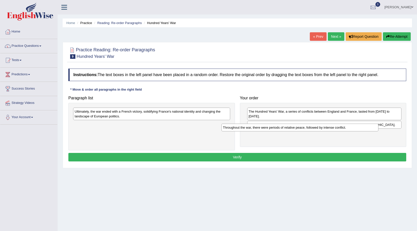
drag, startPoint x: 112, startPoint y: 113, endPoint x: 257, endPoint y: 129, distance: 145.8
click at [257, 129] on div "Throughout the war, there were periods of relative peace, followed by intense c…" at bounding box center [300, 128] width 157 height 8
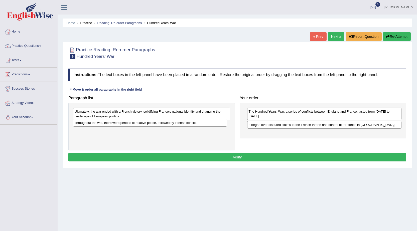
drag, startPoint x: 262, startPoint y: 130, endPoint x: 80, endPoint y: 123, distance: 181.8
click at [83, 123] on div "Throughout the war, there were periods of relative peace, followed by intense c…" at bounding box center [150, 123] width 155 height 8
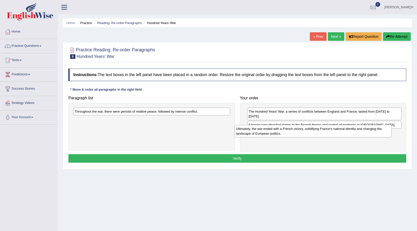
drag, startPoint x: 89, startPoint y: 116, endPoint x: 251, endPoint y: 133, distance: 163.1
click at [251, 133] on div "Ultimately, the war ended with a French victory, solidifying France's national …" at bounding box center [313, 131] width 157 height 13
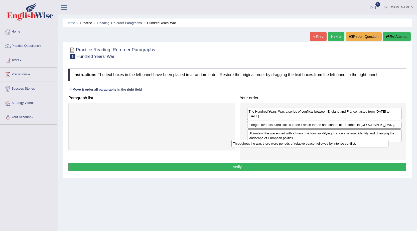
drag, startPoint x: 148, startPoint y: 112, endPoint x: 307, endPoint y: 144, distance: 161.6
click at [307, 144] on div "Throughout the war, there were periods of relative peace, followed by intense c…" at bounding box center [310, 144] width 157 height 8
click at [247, 163] on button "Verify" at bounding box center [237, 167] width 338 height 9
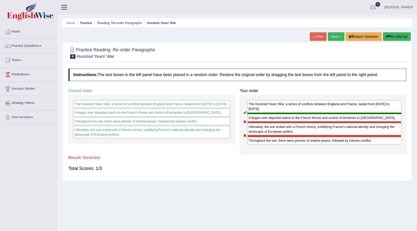
click at [333, 37] on link "Next »" at bounding box center [336, 36] width 17 height 9
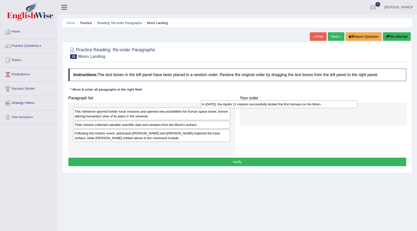
drag, startPoint x: 124, startPoint y: 135, endPoint x: 251, endPoint y: 106, distance: 130.1
click at [251, 106] on div "In [DATE], the Apollo 11 mission successfully landed the first humans on the Mo…" at bounding box center [279, 105] width 157 height 8
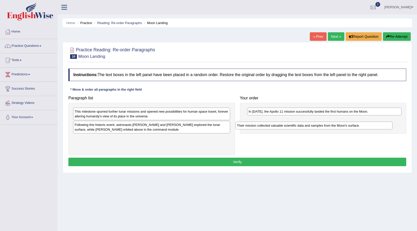
drag, startPoint x: 126, startPoint y: 127, endPoint x: 288, endPoint y: 128, distance: 162.4
click at [288, 128] on div "Their mission collected valuable scientific data and samples from the Moon's su…" at bounding box center [314, 126] width 157 height 8
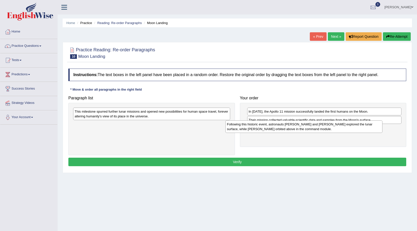
drag, startPoint x: 112, startPoint y: 131, endPoint x: 264, endPoint y: 131, distance: 152.4
click at [264, 131] on div "Following this historic event, astronauts [PERSON_NAME] and [PERSON_NAME] explo…" at bounding box center [304, 127] width 157 height 13
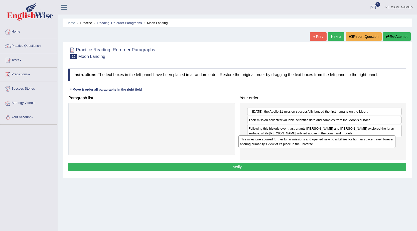
drag, startPoint x: 119, startPoint y: 120, endPoint x: 262, endPoint y: 144, distance: 145.9
click at [262, 144] on div "This milestone spurred further lunar missions and opened new possibilities for …" at bounding box center [317, 142] width 157 height 13
click at [228, 165] on button "Verify" at bounding box center [237, 167] width 338 height 9
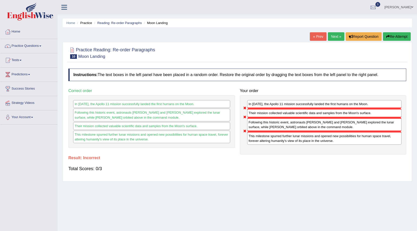
click at [335, 38] on link "Next »" at bounding box center [336, 36] width 17 height 9
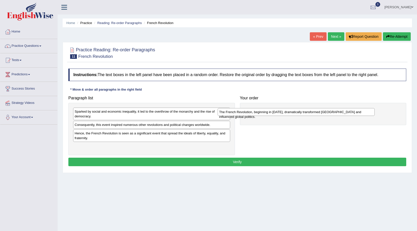
drag, startPoint x: 95, startPoint y: 126, endPoint x: 240, endPoint y: 113, distance: 145.4
click at [240, 113] on div "The French Revolution, beginning in [DATE], dramatically transformed [GEOGRAPHI…" at bounding box center [296, 112] width 157 height 8
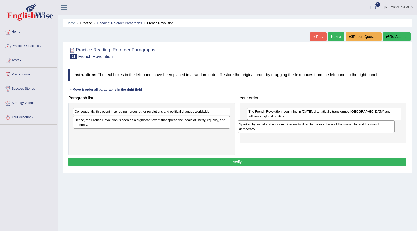
drag, startPoint x: 107, startPoint y: 115, endPoint x: 271, endPoint y: 127, distance: 165.2
click at [271, 127] on div "Sparked by social and economic inequality, it led to the overthrow of the monar…" at bounding box center [316, 127] width 157 height 13
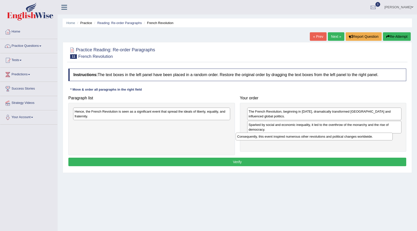
drag, startPoint x: 139, startPoint y: 113, endPoint x: 307, endPoint y: 139, distance: 170.1
click at [307, 139] on div "Consequently, this event inspired numerous other revolutions and political chan…" at bounding box center [314, 137] width 157 height 8
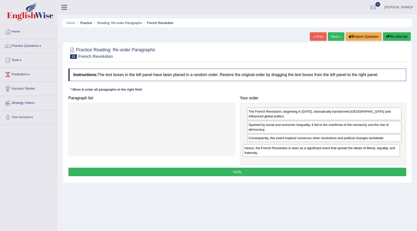
drag, startPoint x: 147, startPoint y: 114, endPoint x: 317, endPoint y: 150, distance: 173.8
click at [317, 150] on div "Hence, the French Revolution is seen as a significant event that spread the ide…" at bounding box center [321, 150] width 157 height 13
click at [245, 170] on button "Verify" at bounding box center [237, 172] width 338 height 9
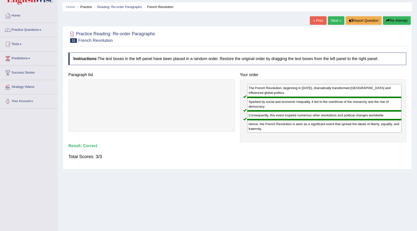
scroll to position [25, 0]
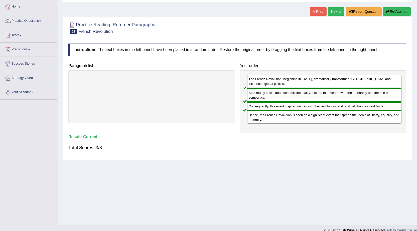
click at [334, 13] on link "Next »" at bounding box center [336, 11] width 17 height 9
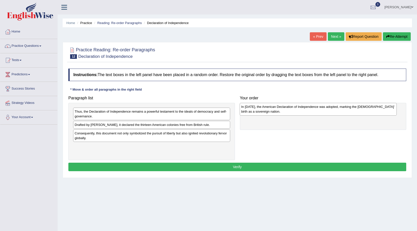
drag, startPoint x: 114, startPoint y: 152, endPoint x: 281, endPoint y: 112, distance: 171.7
click at [281, 112] on div "In 1776, the American Declaration of Independence was adopted, marking the Unit…" at bounding box center [318, 109] width 157 height 13
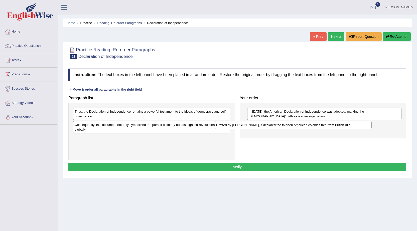
drag, startPoint x: 128, startPoint y: 126, endPoint x: 271, endPoint y: 126, distance: 143.4
click at [271, 126] on div "Drafted by Thomas Jefferson, it declared the thirteen American colonies free fr…" at bounding box center [293, 125] width 157 height 8
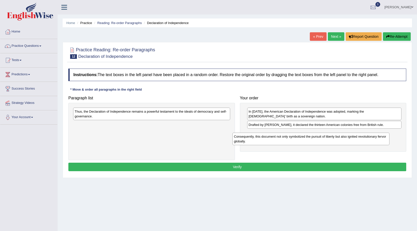
drag, startPoint x: 149, startPoint y: 129, endPoint x: 308, endPoint y: 140, distance: 159.8
click at [308, 140] on div "Consequently, this document not only symbolized the pursuit of liberty but also…" at bounding box center [311, 139] width 157 height 13
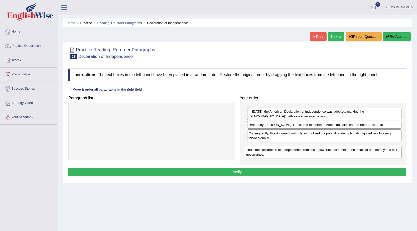
drag, startPoint x: 150, startPoint y: 116, endPoint x: 322, endPoint y: 155, distance: 175.9
click at [322, 155] on div "Thus, the Declaration of Independence remains a powerful testament to the ideal…" at bounding box center [323, 152] width 157 height 13
click at [248, 170] on button "Verify" at bounding box center [237, 172] width 338 height 9
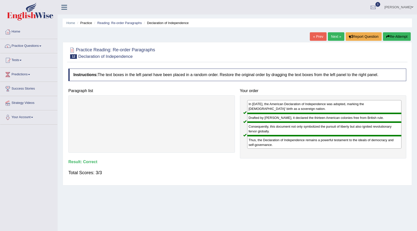
click at [332, 37] on link "Next »" at bounding box center [336, 36] width 17 height 9
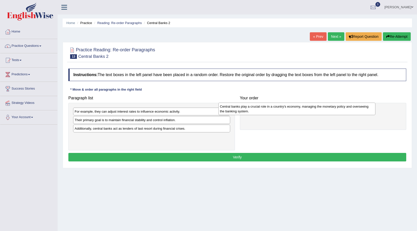
drag, startPoint x: 115, startPoint y: 125, endPoint x: 260, endPoint y: 112, distance: 146.0
click at [260, 112] on div "Central banks play a crucial role in a country's economy, managing the monetary…" at bounding box center [297, 109] width 157 height 13
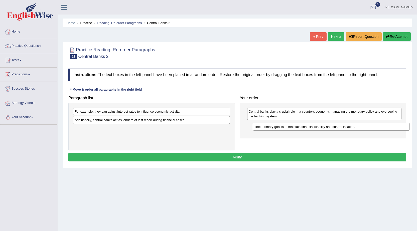
drag, startPoint x: 116, startPoint y: 122, endPoint x: 296, endPoint y: 129, distance: 179.8
click at [296, 129] on div "Their primary goal is to maintain financial stability and control inflation." at bounding box center [331, 127] width 157 height 8
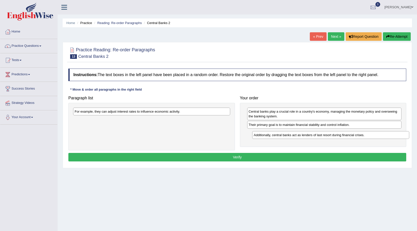
drag, startPoint x: 127, startPoint y: 121, endPoint x: 307, endPoint y: 136, distance: 179.8
click at [307, 136] on div "Additionally, central banks act as lenders of last resort during financial cris…" at bounding box center [330, 135] width 157 height 8
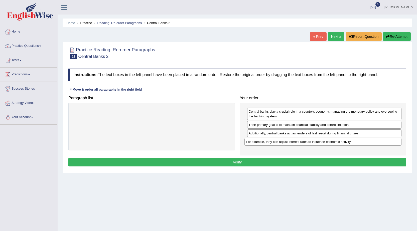
drag, startPoint x: 110, startPoint y: 113, endPoint x: 281, endPoint y: 143, distance: 174.1
click at [281, 143] on div "For example, they can adjust interest rates to influence economic activity." at bounding box center [323, 142] width 157 height 8
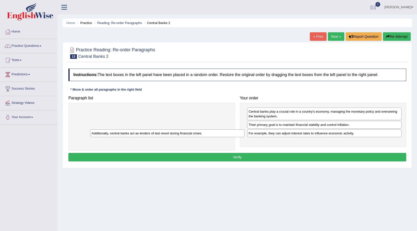
drag, startPoint x: 287, startPoint y: 135, endPoint x: 130, endPoint y: 135, distance: 157.1
click at [130, 135] on div "Additionally, central banks act as lenders of last resort during financial cris…" at bounding box center [167, 134] width 155 height 8
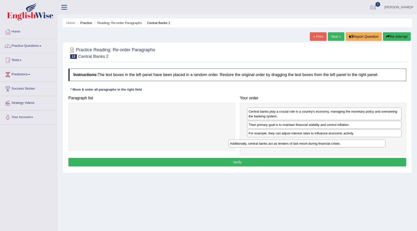
drag, startPoint x: 128, startPoint y: 112, endPoint x: 285, endPoint y: 144, distance: 160.6
click at [285, 144] on div "Additionally, central banks act as lenders of last resort during financial cris…" at bounding box center [307, 144] width 157 height 8
drag, startPoint x: 266, startPoint y: 143, endPoint x: 263, endPoint y: 126, distance: 17.3
click at [263, 126] on div "Additionally, central banks act as lenders of last resort during financial cris…" at bounding box center [321, 125] width 155 height 8
click at [246, 162] on button "Verify" at bounding box center [237, 162] width 338 height 9
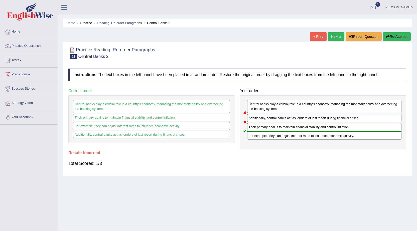
click at [390, 37] on button "Re-Attempt" at bounding box center [397, 36] width 28 height 9
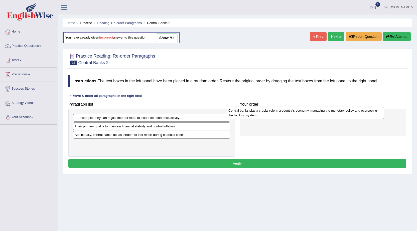
drag, startPoint x: 0, startPoint y: 0, endPoint x: 243, endPoint y: 117, distance: 269.3
click at [243, 117] on div "Central banks play a crucial role in a country's economy, managing the monetary…" at bounding box center [305, 113] width 157 height 13
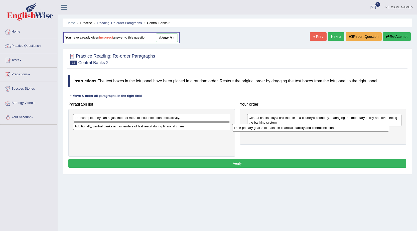
drag, startPoint x: 125, startPoint y: 127, endPoint x: 282, endPoint y: 129, distance: 157.7
click at [282, 129] on div "Their primary goal is to maintain financial stability and control inflation." at bounding box center [310, 128] width 157 height 8
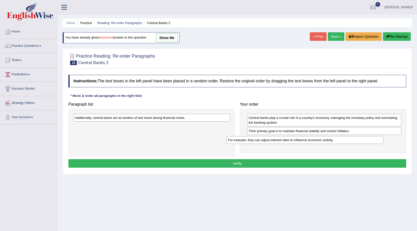
drag, startPoint x: 168, startPoint y: 118, endPoint x: 322, endPoint y: 140, distance: 155.0
click at [322, 140] on div "For example, they can adjust interest rates to influence economic activity." at bounding box center [305, 140] width 157 height 8
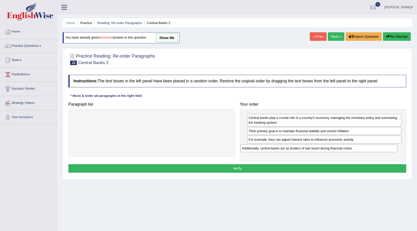
drag, startPoint x: 149, startPoint y: 117, endPoint x: 317, endPoint y: 148, distance: 170.2
click at [317, 148] on div "Additionally, central banks act as lenders of last resort during financial cris…" at bounding box center [319, 149] width 157 height 8
click at [243, 168] on button "Verify" at bounding box center [237, 168] width 338 height 9
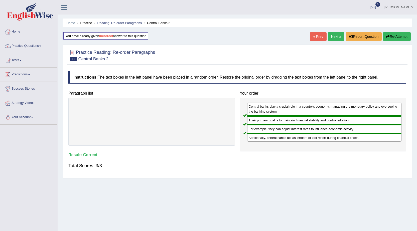
click at [333, 39] on link "Next »" at bounding box center [336, 36] width 17 height 9
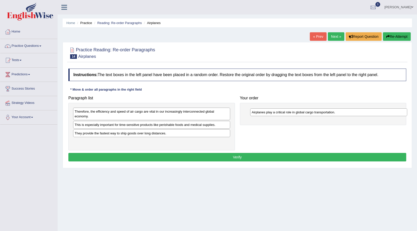
drag, startPoint x: 124, startPoint y: 144, endPoint x: 301, endPoint y: 114, distance: 179.7
click at [301, 114] on div "Airplanes play a critical role in global cargo transportation." at bounding box center [328, 113] width 157 height 8
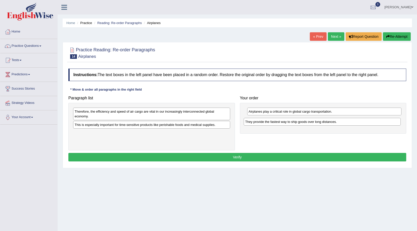
drag, startPoint x: 119, startPoint y: 136, endPoint x: 289, endPoint y: 124, distance: 170.6
click at [289, 124] on div "They provide the fastest way to ship goods over long distances." at bounding box center [322, 122] width 157 height 8
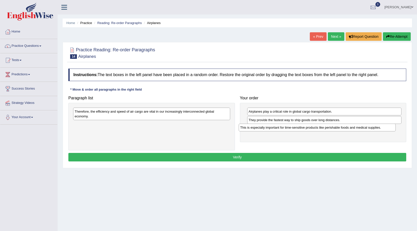
drag, startPoint x: 138, startPoint y: 127, endPoint x: 304, endPoint y: 130, distance: 165.7
click at [304, 130] on div "This is especially important for time-sensitive products like perishable foods …" at bounding box center [317, 128] width 157 height 8
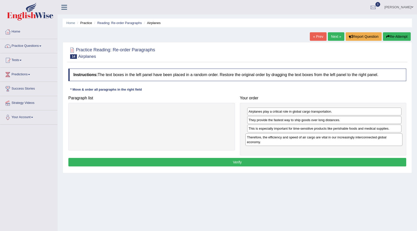
drag, startPoint x: 149, startPoint y: 114, endPoint x: 321, endPoint y: 140, distance: 174.4
click at [321, 140] on div "Therefore, the efficiency and speed of air cargo are vital in our increasingly …" at bounding box center [324, 140] width 157 height 13
click at [241, 163] on button "Verify" at bounding box center [237, 162] width 338 height 9
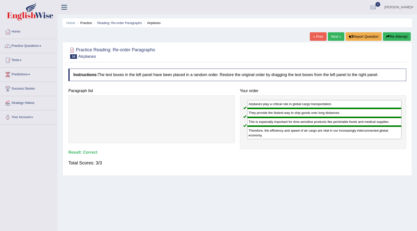
click at [336, 34] on link "Next »" at bounding box center [336, 36] width 17 height 9
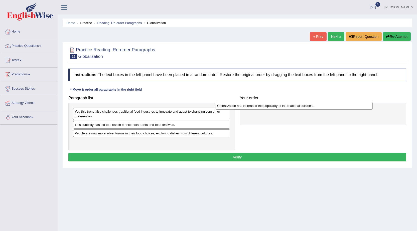
drag, startPoint x: 129, startPoint y: 134, endPoint x: 271, endPoint y: 107, distance: 145.3
click at [271, 107] on div "Globalization has increased the popularity of international cuisines." at bounding box center [294, 106] width 157 height 8
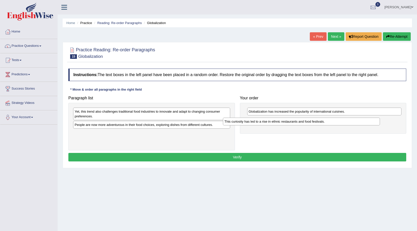
drag, startPoint x: 134, startPoint y: 126, endPoint x: 284, endPoint y: 123, distance: 149.9
click at [284, 123] on div "This curiosity has led to a rise in ethnic restaurants and food festivals." at bounding box center [301, 122] width 157 height 8
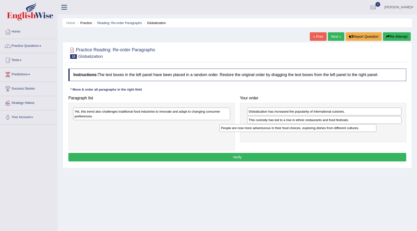
drag, startPoint x: 124, startPoint y: 127, endPoint x: 270, endPoint y: 131, distance: 146.4
click at [270, 131] on div "People are now more adventurous in their food choices, exploring dishes from di…" at bounding box center [298, 128] width 157 height 8
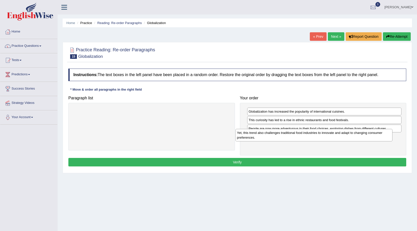
drag, startPoint x: 161, startPoint y: 115, endPoint x: 320, endPoint y: 136, distance: 160.3
click at [320, 136] on div "Yet, this trend also challenges traditional food industries to innovate and ada…" at bounding box center [314, 135] width 157 height 13
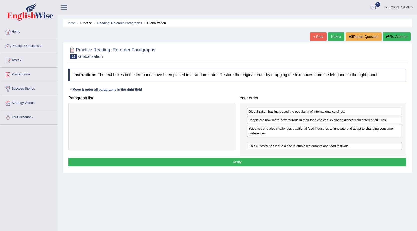
drag, startPoint x: 317, startPoint y: 120, endPoint x: 317, endPoint y: 146, distance: 26.1
click at [317, 146] on div "This curiosity has led to a rise in ethnic restaurants and food festivals." at bounding box center [325, 146] width 155 height 8
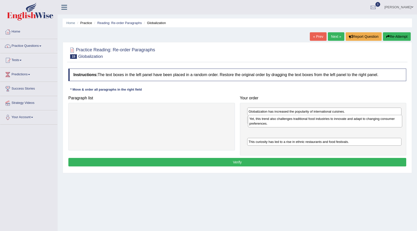
drag, startPoint x: 305, startPoint y: 133, endPoint x: 306, endPoint y: 123, distance: 9.8
click at [306, 123] on div "Yet, this trend also challenges traditional food industries to innovate and ada…" at bounding box center [325, 121] width 155 height 13
drag, startPoint x: 301, startPoint y: 120, endPoint x: 301, endPoint y: 132, distance: 11.8
click at [301, 132] on div "People are now more adventurous in their food choices, exploring dishes from di…" at bounding box center [325, 132] width 155 height 8
click at [244, 159] on button "Verify" at bounding box center [237, 162] width 338 height 9
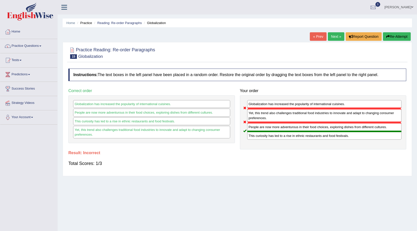
click at [396, 37] on button "Re-Attempt" at bounding box center [397, 36] width 28 height 9
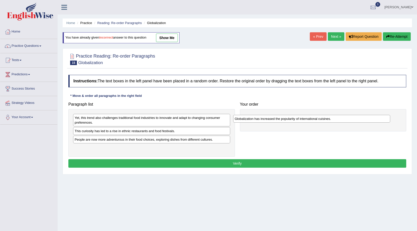
drag, startPoint x: 119, startPoint y: 142, endPoint x: 271, endPoint y: 121, distance: 154.0
click at [271, 121] on div "Globalization has increased the popularity of international cuisines." at bounding box center [311, 119] width 157 height 8
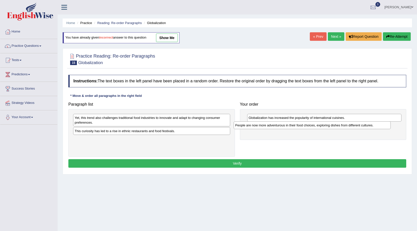
drag, startPoint x: 191, startPoint y: 141, endPoint x: 351, endPoint y: 127, distance: 161.3
click at [351, 127] on div "People are now more adventurous in their food choices, exploring dishes from di…" at bounding box center [312, 126] width 157 height 8
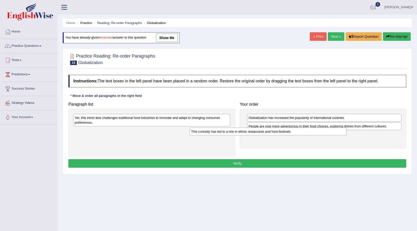
drag, startPoint x: 149, startPoint y: 133, endPoint x: 269, endPoint y: 133, distance: 120.6
click at [269, 133] on div "This curiosity has led to a rise in ethnic restaurants and food festivals." at bounding box center [268, 132] width 157 height 8
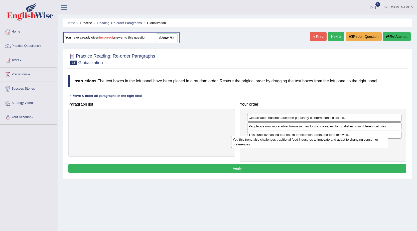
drag, startPoint x: 172, startPoint y: 123, endPoint x: 332, endPoint y: 145, distance: 161.9
click at [332, 145] on div "Yet, this trend also challenges traditional food industries to innovate and ada…" at bounding box center [309, 142] width 157 height 13
click at [256, 168] on button "Verify" at bounding box center [237, 168] width 338 height 9
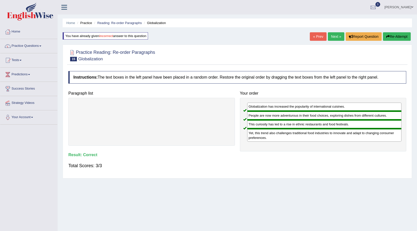
click at [336, 33] on link "Next »" at bounding box center [336, 36] width 17 height 9
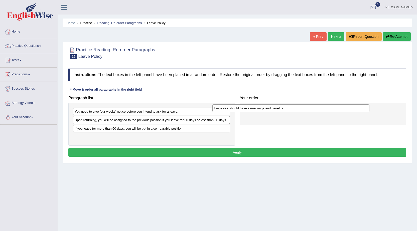
drag, startPoint x: 129, startPoint y: 130, endPoint x: 269, endPoint y: 110, distance: 140.8
click at [269, 110] on div "Employee should have same wage and benefits." at bounding box center [291, 109] width 157 height 8
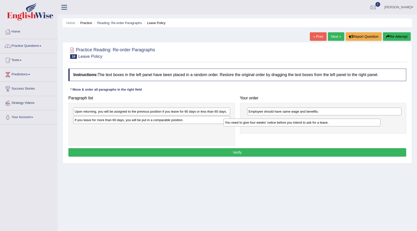
drag, startPoint x: 112, startPoint y: 113, endPoint x: 263, endPoint y: 124, distance: 150.8
click at [263, 124] on div "You need to give four weeks' notice before you intend to ask for a leave." at bounding box center [302, 123] width 157 height 8
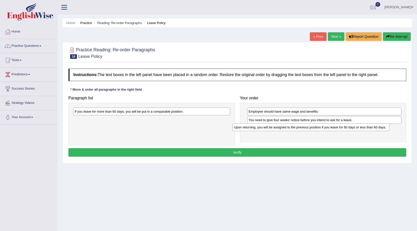
drag, startPoint x: 128, startPoint y: 114, endPoint x: 287, endPoint y: 130, distance: 160.2
click at [287, 130] on div "Upon returning, you will be assigned to the previous position if you leave for …" at bounding box center [311, 128] width 157 height 8
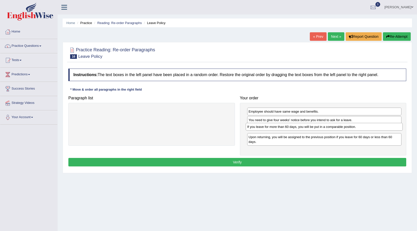
drag, startPoint x: 148, startPoint y: 111, endPoint x: 321, endPoint y: 126, distance: 173.6
click at [321, 126] on div "If you leave for more than 60 days, you will be put in a comparable position." at bounding box center [324, 127] width 157 height 8
click at [241, 160] on button "Verify" at bounding box center [237, 162] width 338 height 9
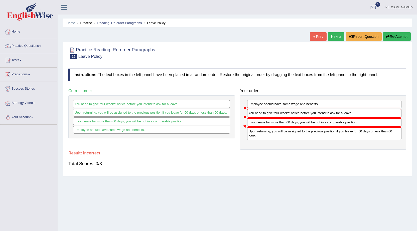
click at [332, 39] on link "Next »" at bounding box center [336, 36] width 17 height 9
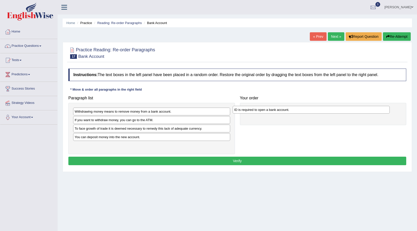
drag, startPoint x: 95, startPoint y: 122, endPoint x: 255, endPoint y: 111, distance: 160.0
click at [255, 111] on div "ID is required to open a bank account." at bounding box center [311, 110] width 157 height 8
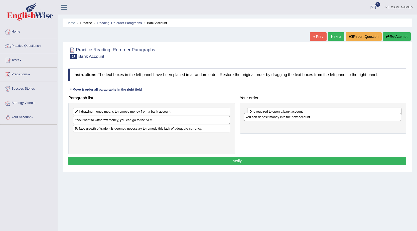
drag, startPoint x: 110, startPoint y: 139, endPoint x: 281, endPoint y: 119, distance: 172.1
click at [281, 119] on div "You can deposit money into the new account." at bounding box center [322, 117] width 157 height 8
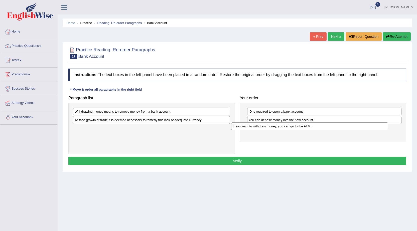
drag, startPoint x: 141, startPoint y: 122, endPoint x: 300, endPoint y: 128, distance: 158.3
click at [300, 128] on div "If you want to withdraw money, you can go to the ATM." at bounding box center [309, 127] width 157 height 8
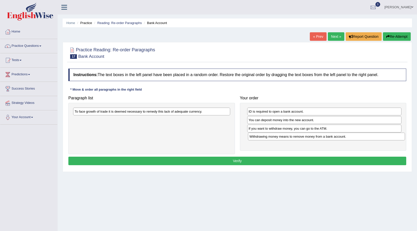
drag, startPoint x: 127, startPoint y: 112, endPoint x: 302, endPoint y: 137, distance: 176.7
click at [302, 137] on div "Withdrawing money means to remove money from a bank account." at bounding box center [326, 137] width 157 height 8
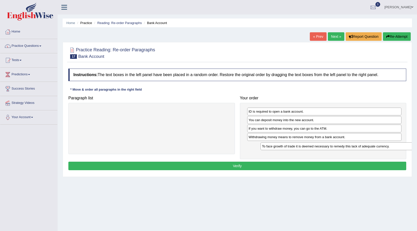
drag, startPoint x: 210, startPoint y: 126, endPoint x: 363, endPoint y: 147, distance: 154.6
click at [363, 147] on div "To face growth of trade it is deemed necessary to remedy this lack of adequate …" at bounding box center [339, 147] width 157 height 8
click at [262, 165] on button "Verify" at bounding box center [237, 166] width 338 height 9
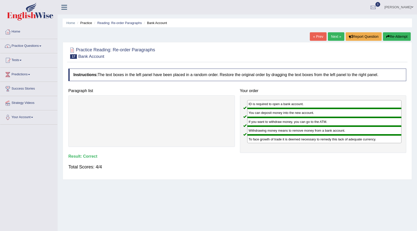
click at [333, 35] on link "Next »" at bounding box center [336, 36] width 17 height 9
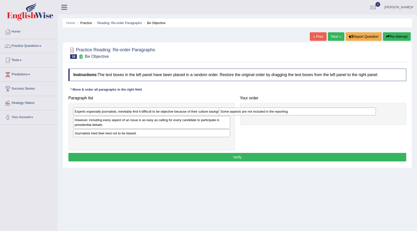
drag, startPoint x: 104, startPoint y: 122, endPoint x: 250, endPoint y: 113, distance: 146.1
click at [250, 113] on div "Some aspects are not included in the reporting." at bounding box center [297, 112] width 157 height 8
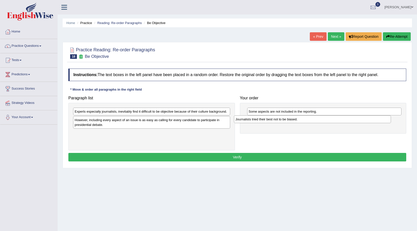
drag, startPoint x: 139, startPoint y: 136, endPoint x: 300, endPoint y: 122, distance: 161.5
click at [300, 122] on div "Journalists tried their best not to be biased." at bounding box center [312, 120] width 157 height 8
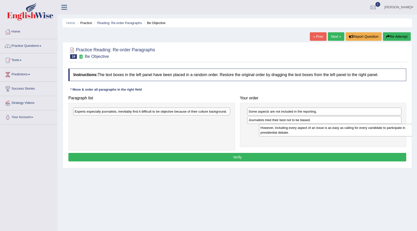
drag, startPoint x: 126, startPoint y: 127, endPoint x: 314, endPoint y: 132, distance: 188.3
click at [314, 132] on div "However, including every aspect of an issue is as easy as calling for every can…" at bounding box center [337, 130] width 157 height 13
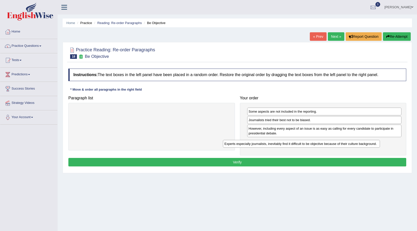
drag, startPoint x: 183, startPoint y: 121, endPoint x: 320, endPoint y: 143, distance: 138.9
click at [320, 143] on div "Experts especially journalists, inevitably find it difficult to be objective be…" at bounding box center [301, 144] width 157 height 8
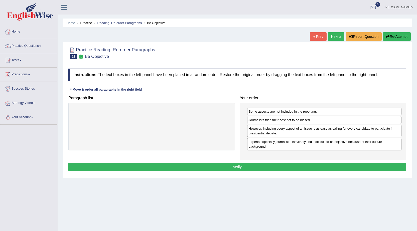
click at [245, 164] on button "Verify" at bounding box center [237, 167] width 338 height 9
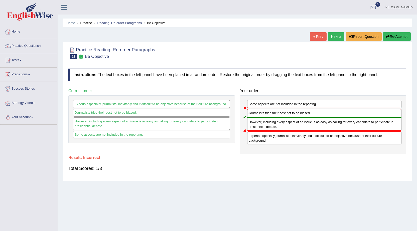
click at [331, 38] on link "Next »" at bounding box center [336, 36] width 17 height 9
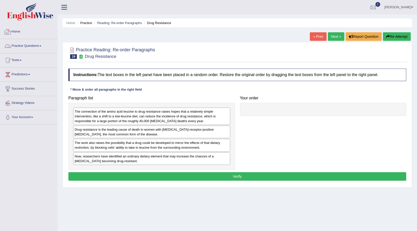
click at [36, 43] on link "Practice Questions" at bounding box center [28, 45] width 57 height 13
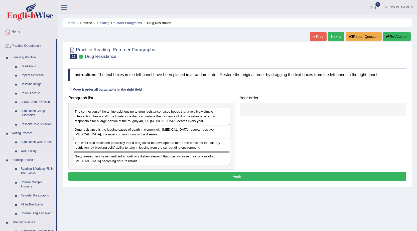
click at [37, 171] on link "Reading & Writing: Fill In The Blanks" at bounding box center [37, 171] width 38 height 13
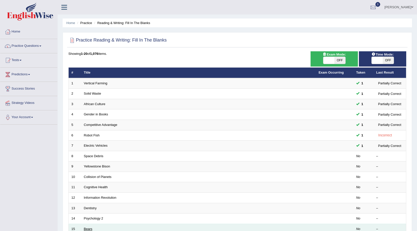
click at [88, 227] on link "Bears" at bounding box center [88, 229] width 9 height 4
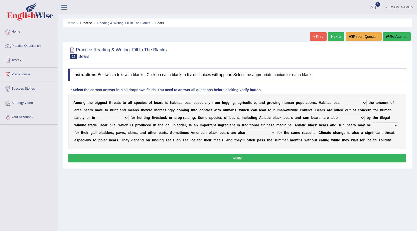
click at [363, 103] on select "increases reduces complies interacts" at bounding box center [354, 103] width 25 height 6
select select "complies"
click at [342, 100] on select "increases reduces complies interacts" at bounding box center [354, 103] width 25 height 6
click at [124, 119] on select "coalition retaliation appreciation disinformation" at bounding box center [113, 118] width 32 height 6
select select "disinformation"
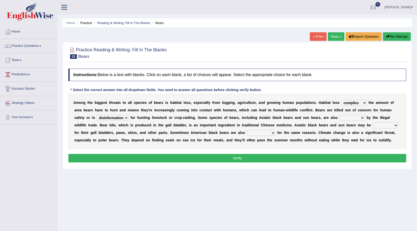
click at [97, 115] on select "coalition retaliation appreciation disinformation" at bounding box center [113, 118] width 32 height 6
click at [349, 119] on select "protected prohibited fattened threatened" at bounding box center [352, 118] width 25 height 6
select select "threatened"
click at [340, 115] on select "protected prohibited fattened threatened" at bounding box center [352, 118] width 25 height 6
click at [386, 124] on select "poached squelched coached blenched" at bounding box center [385, 126] width 25 height 6
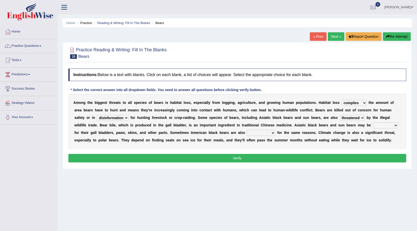
select select "blenched"
click at [373, 123] on select "poached squelched coached blenched" at bounding box center [385, 126] width 25 height 6
click at [266, 128] on div "A m o n g t h e b i g g e s t t h r e a t s t o a l l s p e c i e s o f b e a r…" at bounding box center [237, 121] width 338 height 55
click at [266, 133] on select "begot foreseen encountered targeted" at bounding box center [261, 133] width 28 height 6
select select "encountered"
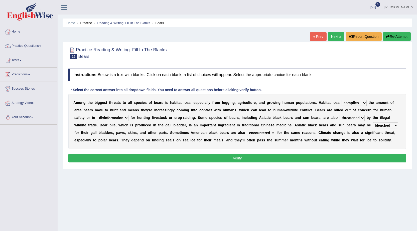
click at [247, 130] on select "begot foreseen encountered targeted" at bounding box center [261, 133] width 28 height 6
click at [251, 157] on button "Verify" at bounding box center [237, 158] width 338 height 9
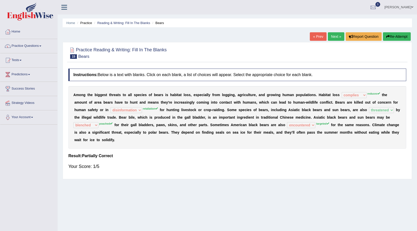
click at [331, 34] on link "Next »" at bounding box center [336, 36] width 17 height 9
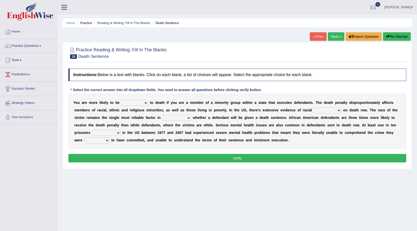
click at [139, 103] on select "penalized blamed complained sentenced" at bounding box center [135, 103] width 27 height 6
